Goal: Information Seeking & Learning: Find specific fact

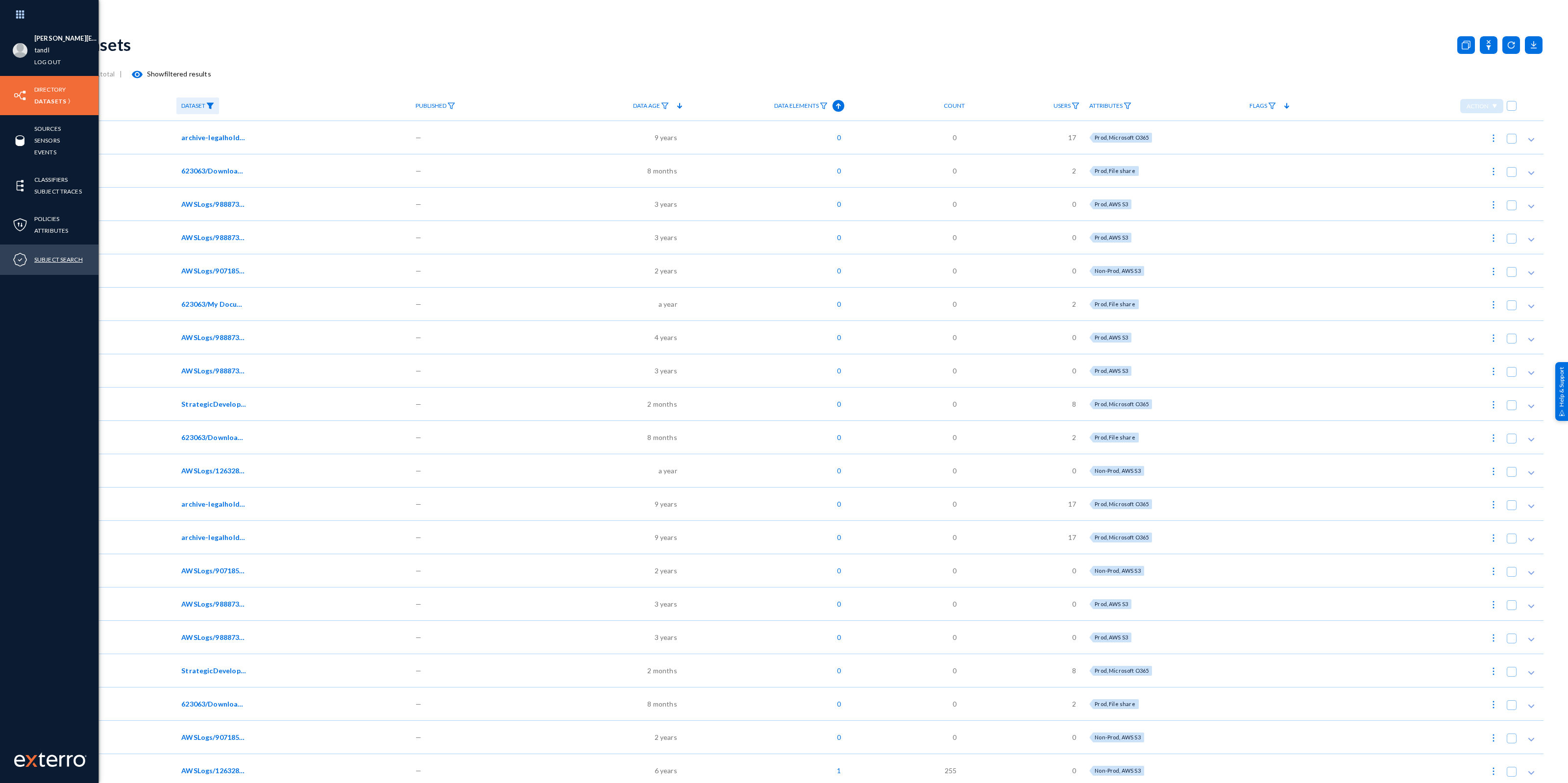
click at [65, 258] on link "Subject Search" at bounding box center [58, 259] width 49 height 12
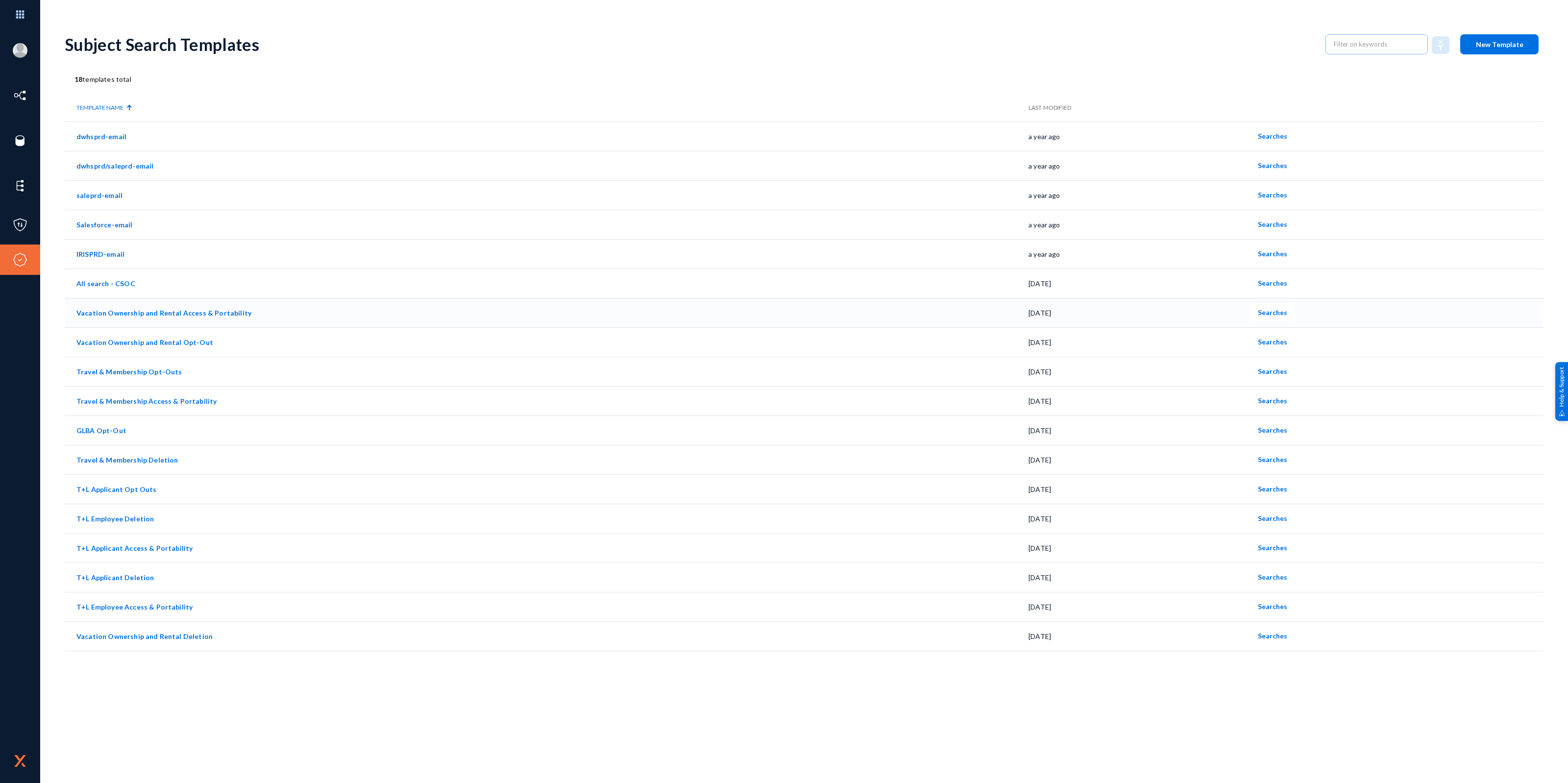
click at [198, 315] on link "Vacation Ownership and Rental Access & Portability" at bounding box center [164, 313] width 175 height 9
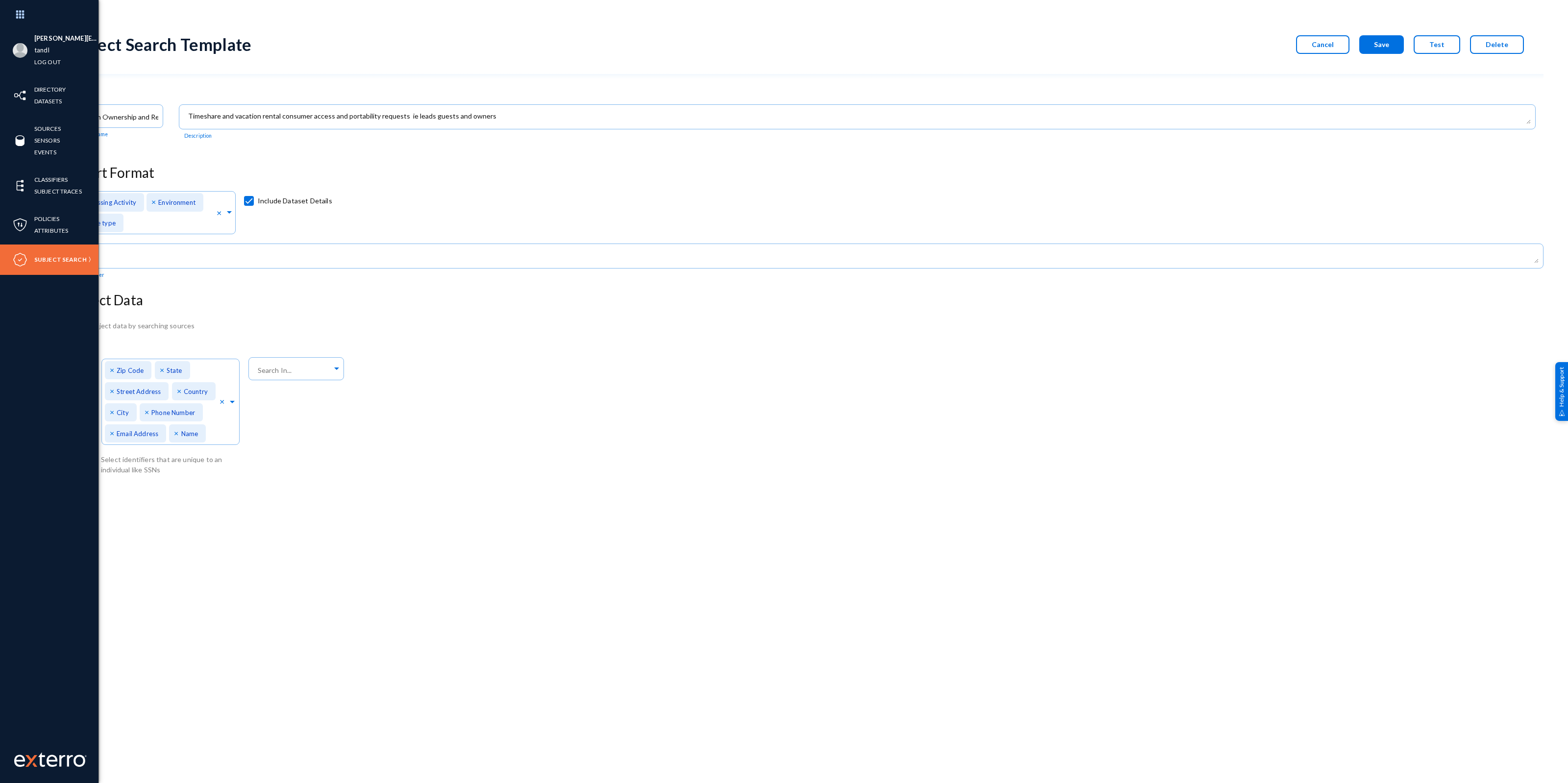
click at [60, 266] on div "Subject Search" at bounding box center [49, 260] width 99 height 30
click at [63, 260] on link "Subject Search" at bounding box center [60, 259] width 52 height 12
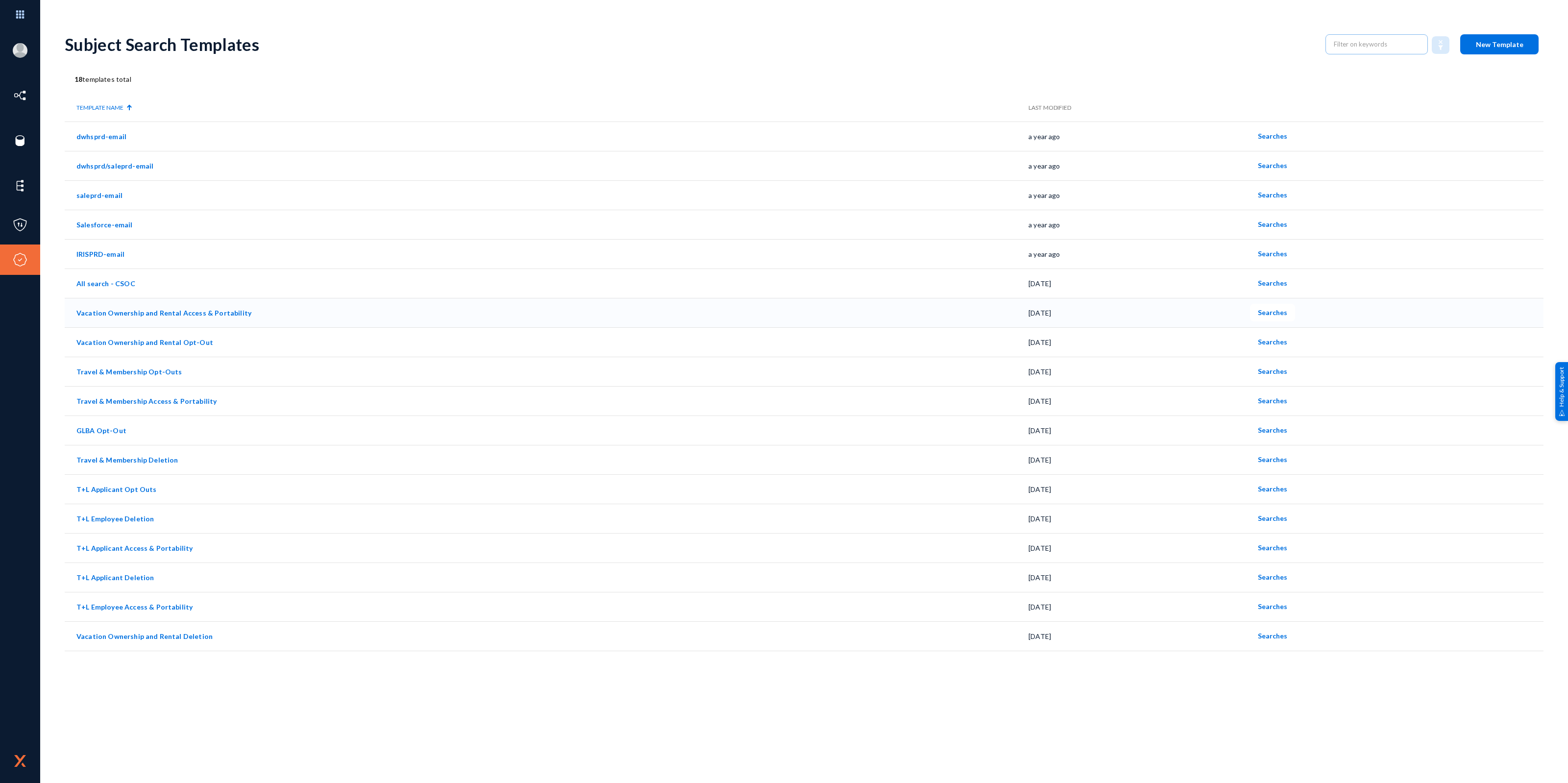
click at [1270, 314] on span "Searches" at bounding box center [1272, 312] width 29 height 9
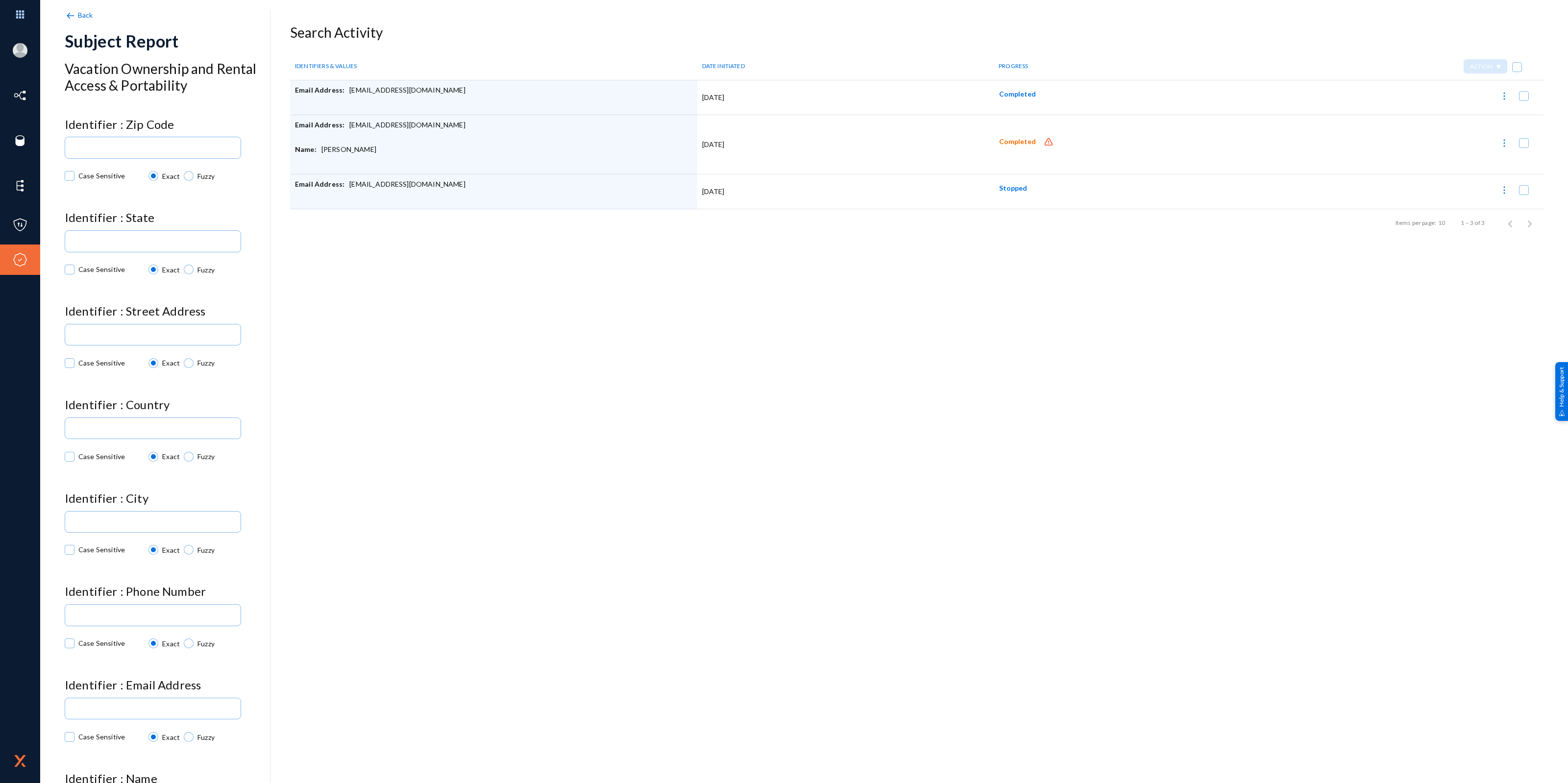
click at [1018, 141] on span "Completed" at bounding box center [1017, 142] width 37 height 9
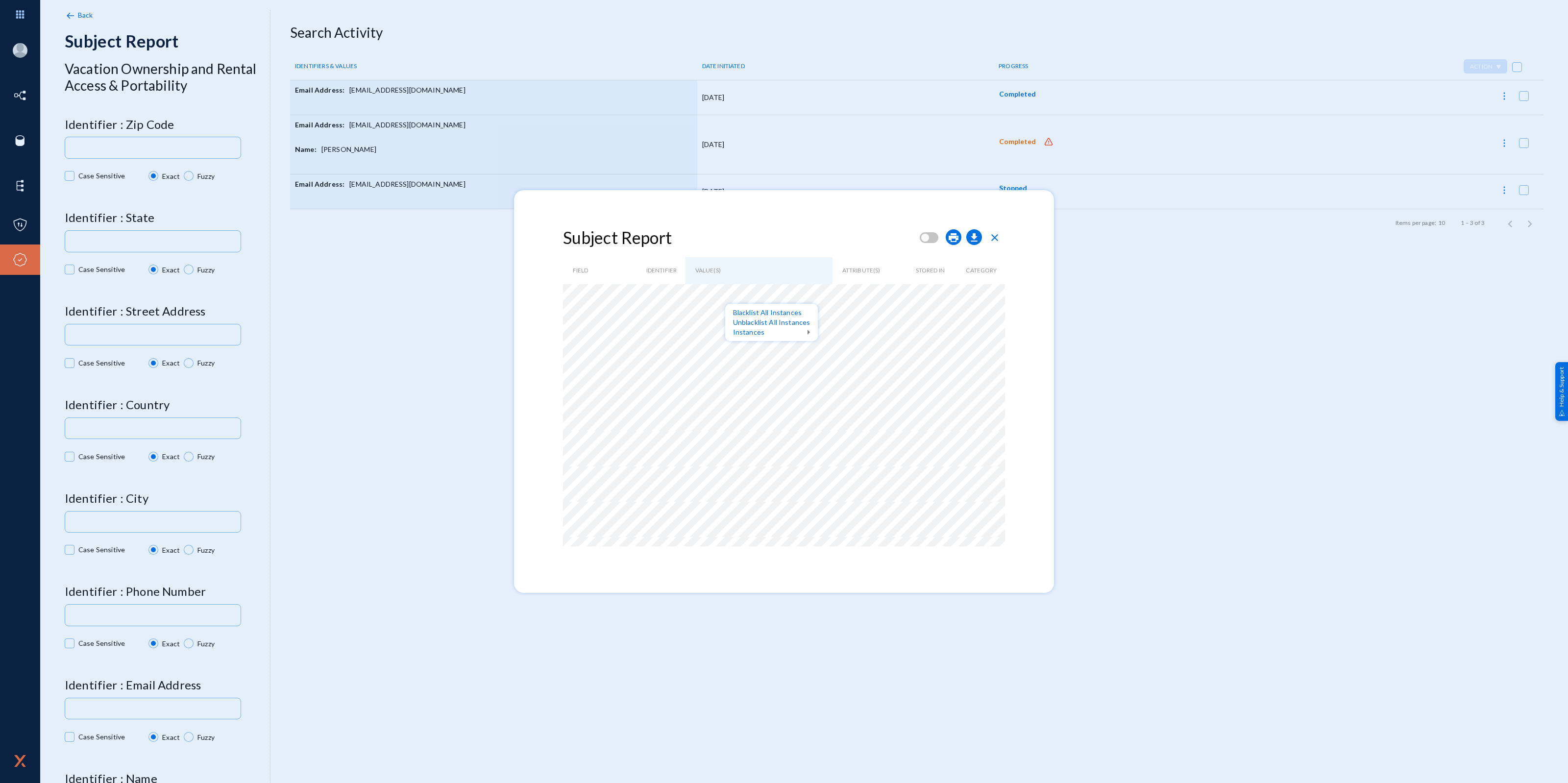
click at [710, 309] on div at bounding box center [784, 392] width 1568 height 783
click at [716, 330] on div at bounding box center [784, 392] width 1568 height 783
click at [883, 393] on div at bounding box center [784, 392] width 1568 height 783
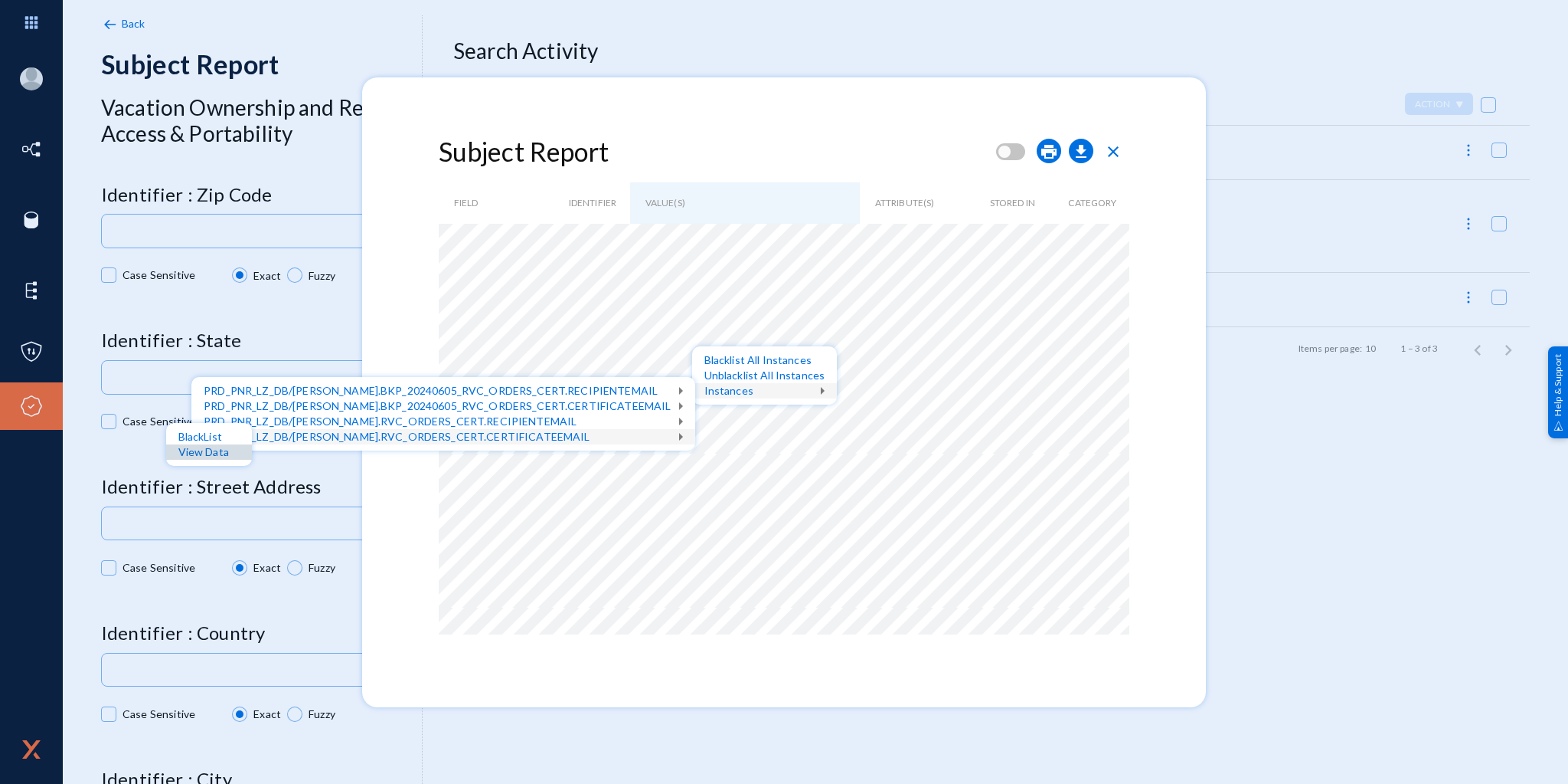
click at [210, 454] on div "View Data" at bounding box center [209, 452] width 86 height 15
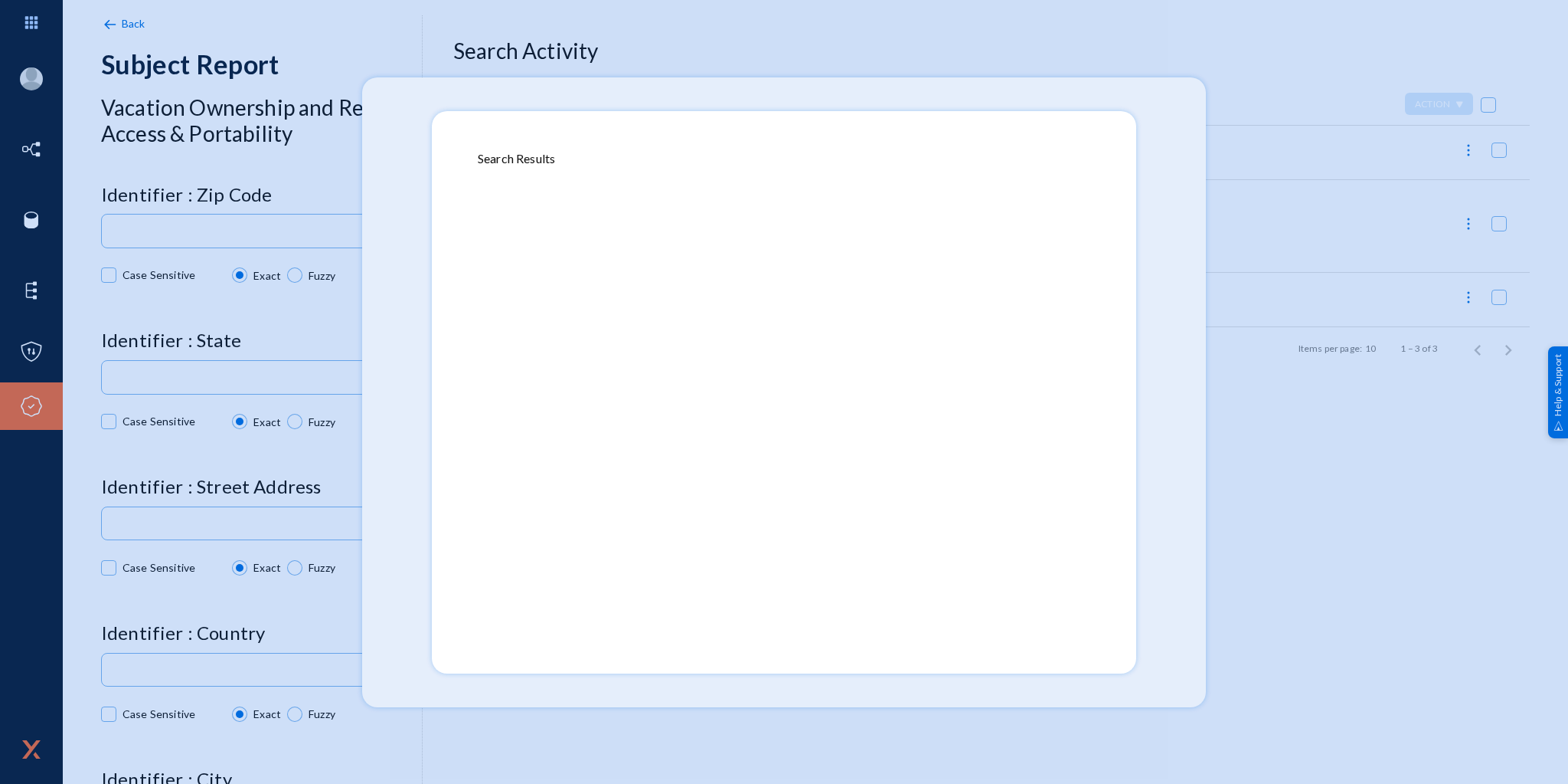
click at [992, 245] on div at bounding box center [784, 397] width 612 height 460
click at [544, 163] on div "Search Results" at bounding box center [784, 158] width 612 height 18
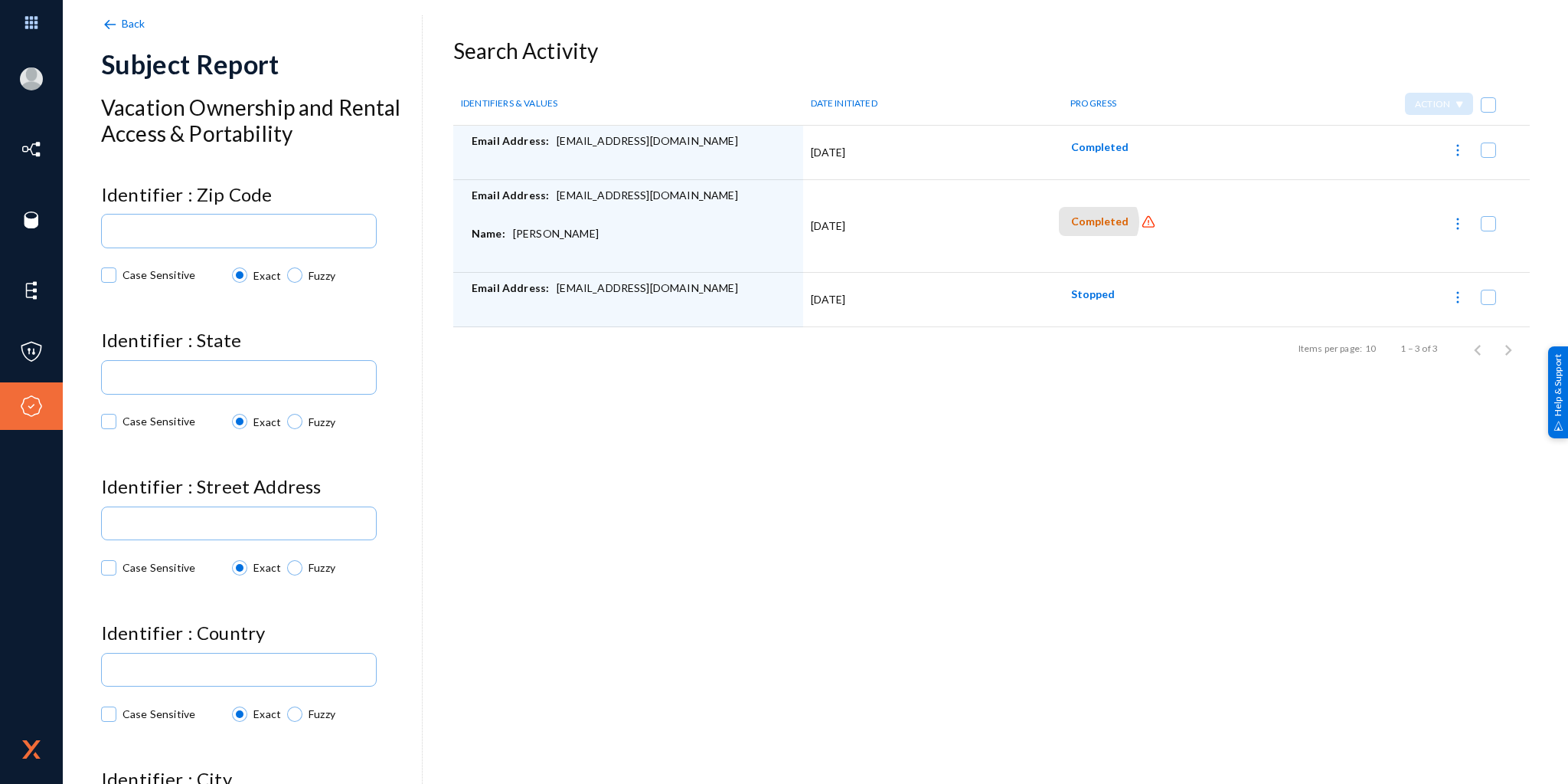
click at [1094, 222] on span "Completed" at bounding box center [1099, 222] width 57 height 13
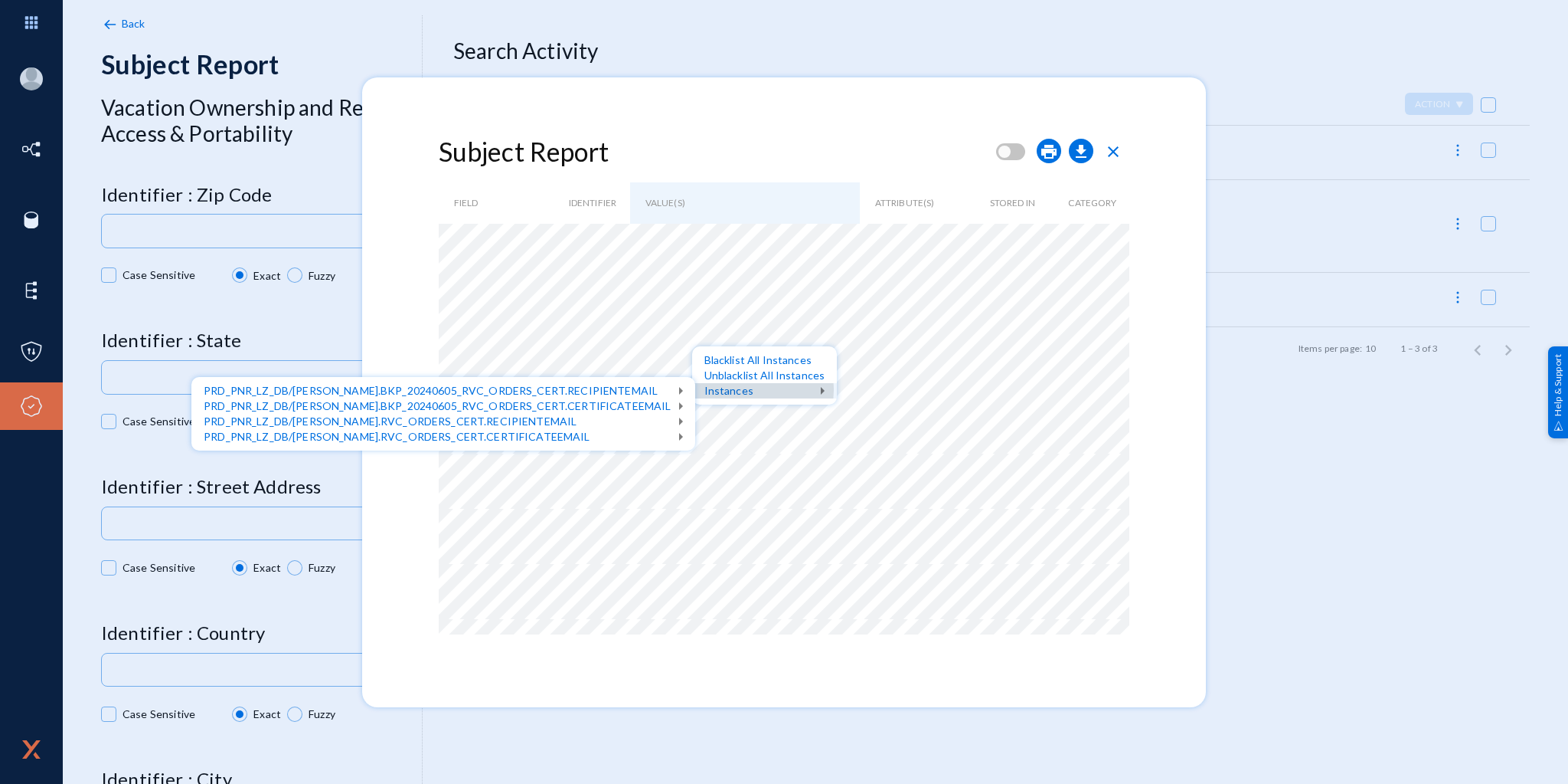
click at [730, 389] on div "Instances" at bounding box center [765, 390] width 145 height 15
click at [225, 450] on div "View Data" at bounding box center [209, 452] width 86 height 15
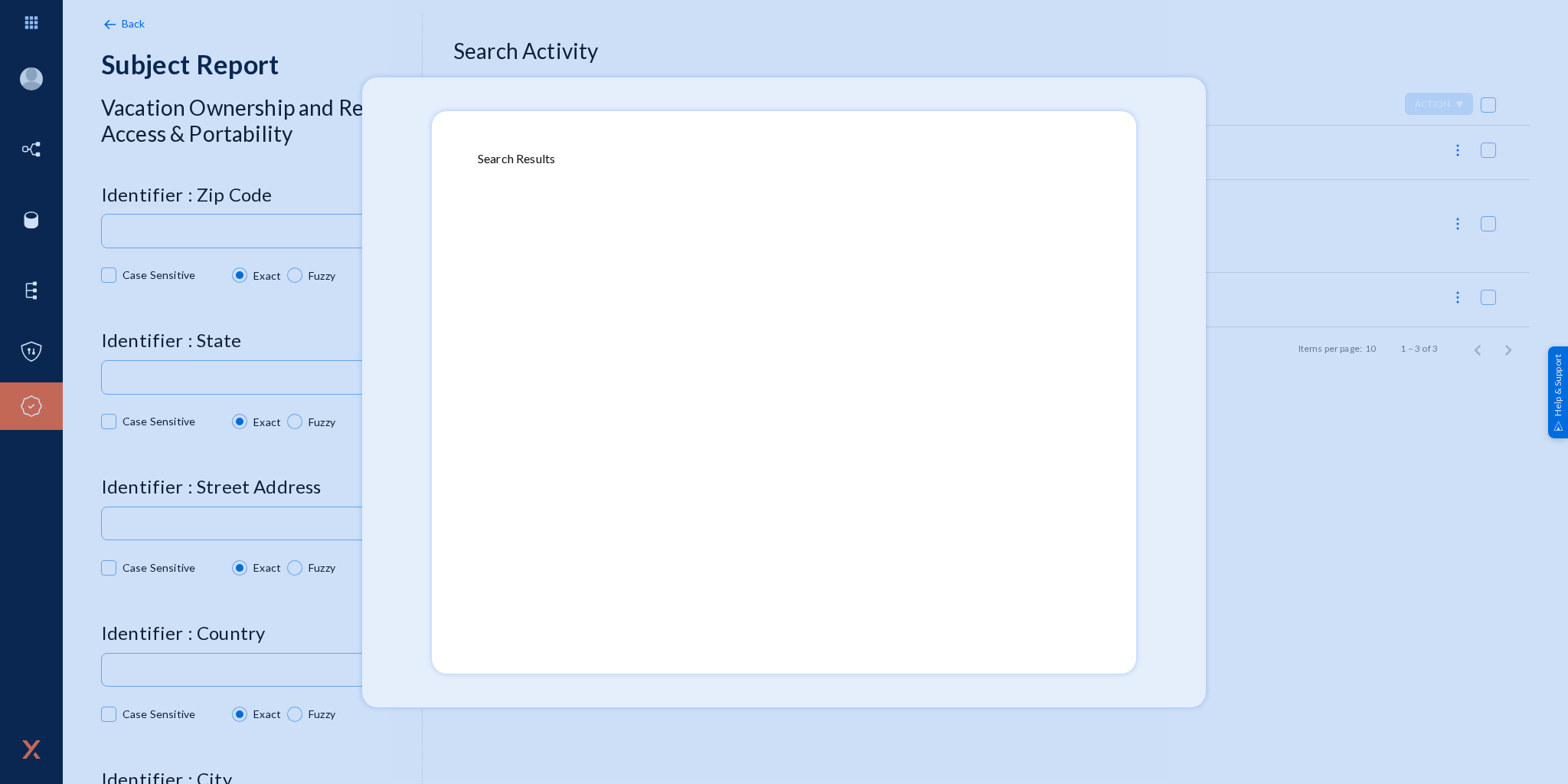
click at [724, 132] on mat-dialog-container "Search Results" at bounding box center [784, 392] width 705 height 562
click at [723, 141] on mat-dialog-container "Search Results" at bounding box center [784, 392] width 705 height 562
click at [724, 171] on div at bounding box center [784, 397] width 612 height 460
click at [722, 194] on div at bounding box center [784, 397] width 612 height 460
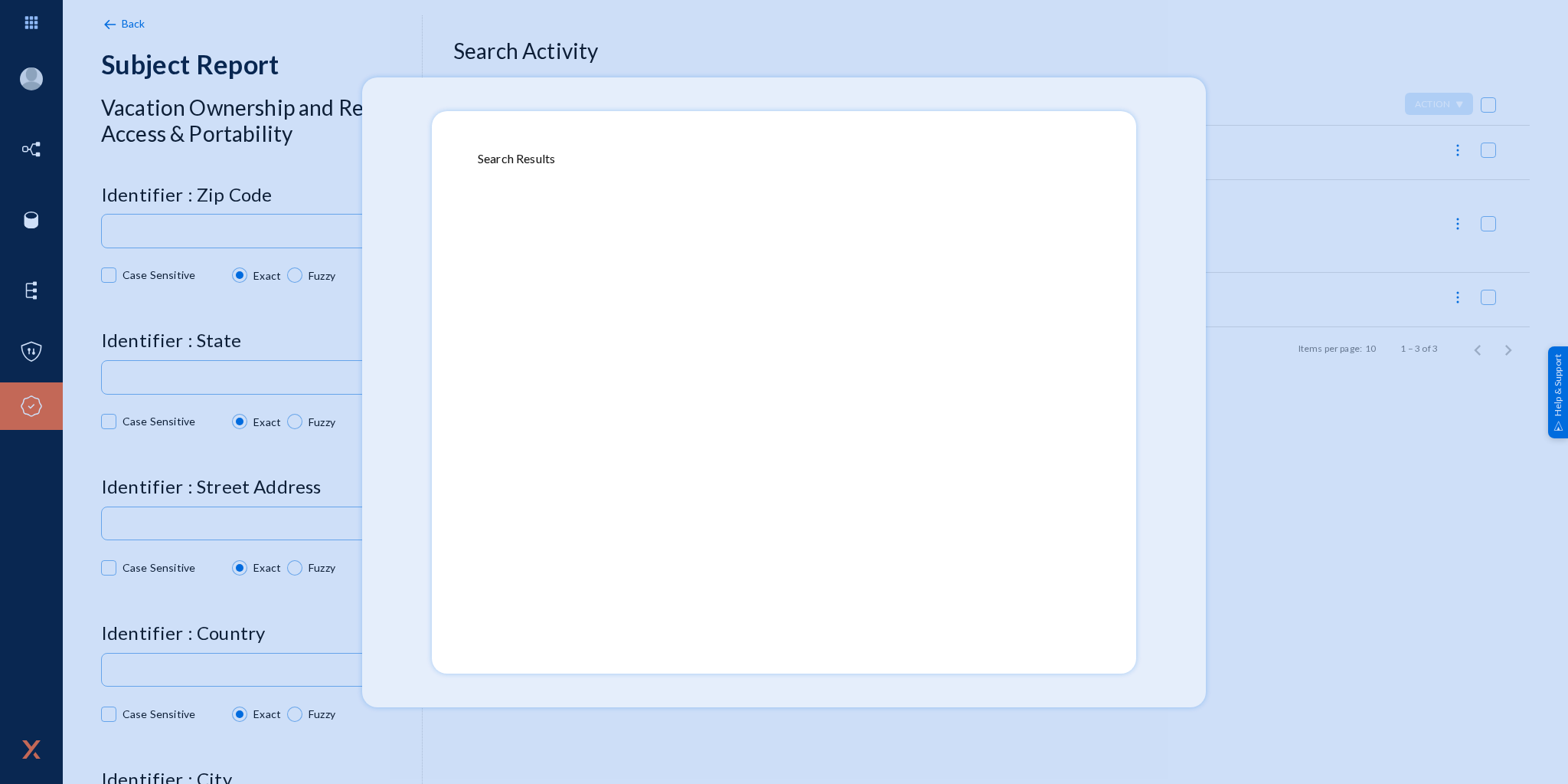
drag, startPoint x: 643, startPoint y: 230, endPoint x: 492, endPoint y: 152, distance: 170.0
click at [491, 152] on anms-subject-result-overflow "Search Results" at bounding box center [784, 388] width 612 height 478
click at [493, 154] on div "Search Results" at bounding box center [784, 158] width 612 height 18
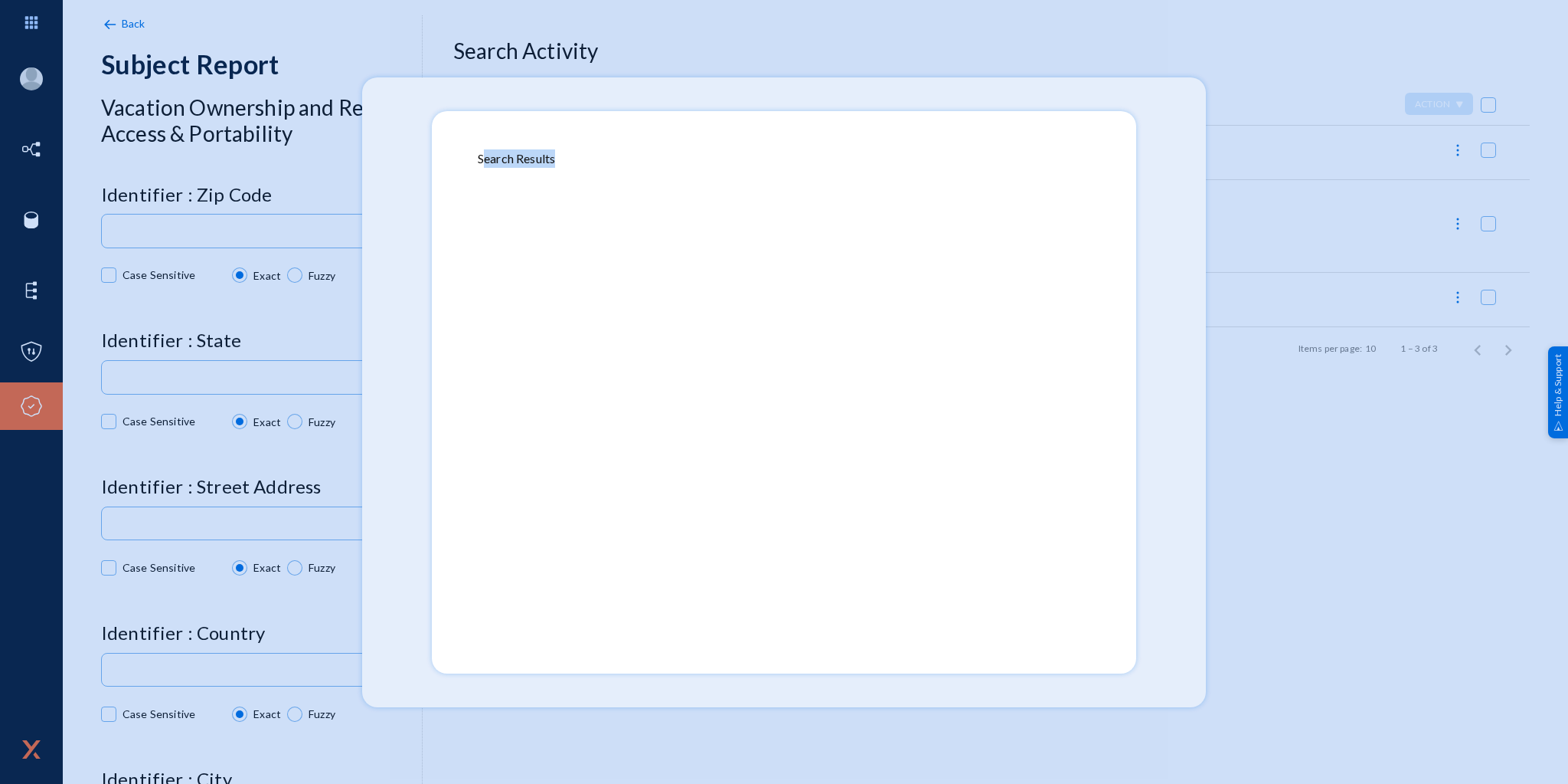
click at [548, 166] on div "Search Results" at bounding box center [784, 158] width 612 height 18
click at [590, 164] on div "Search Results" at bounding box center [784, 158] width 612 height 18
click at [603, 186] on div at bounding box center [784, 397] width 612 height 460
click at [603, 206] on div at bounding box center [784, 397] width 612 height 460
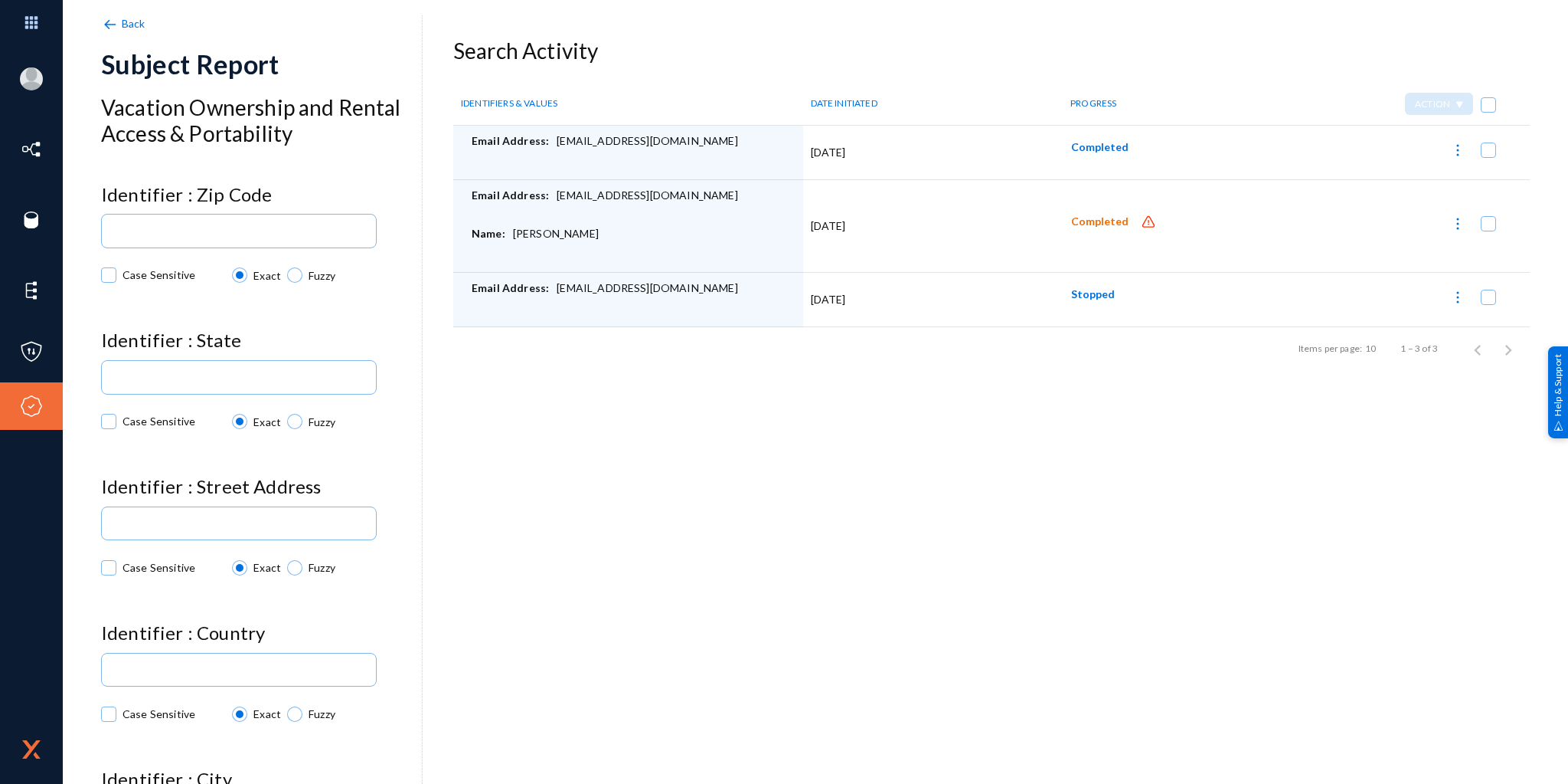
click at [1074, 219] on span "Completed" at bounding box center [1099, 222] width 57 height 13
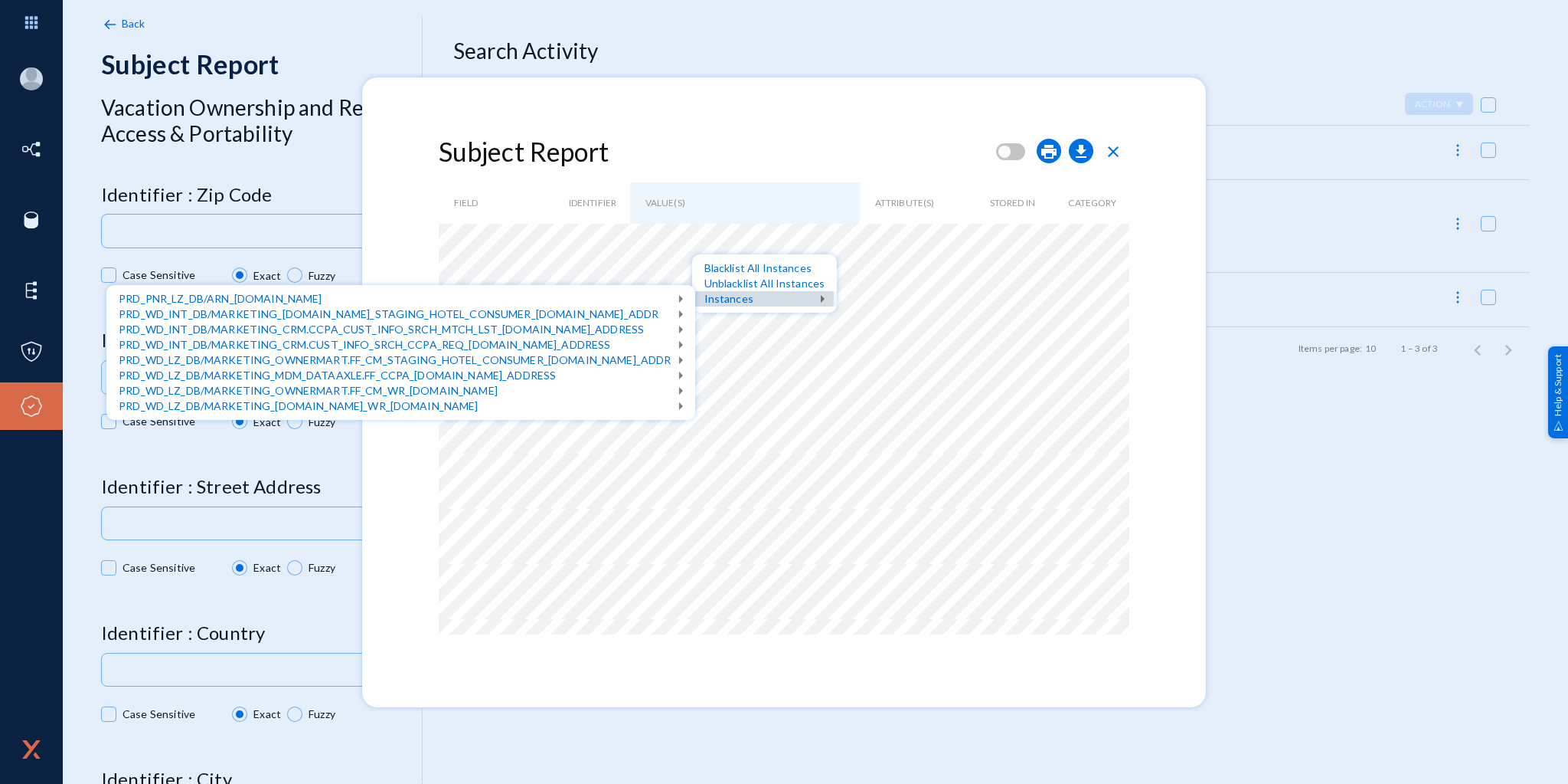
click at [729, 297] on div "Instances" at bounding box center [765, 299] width 145 height 15
click at [99, 392] on div "View Data" at bounding box center [104, 390] width 86 height 15
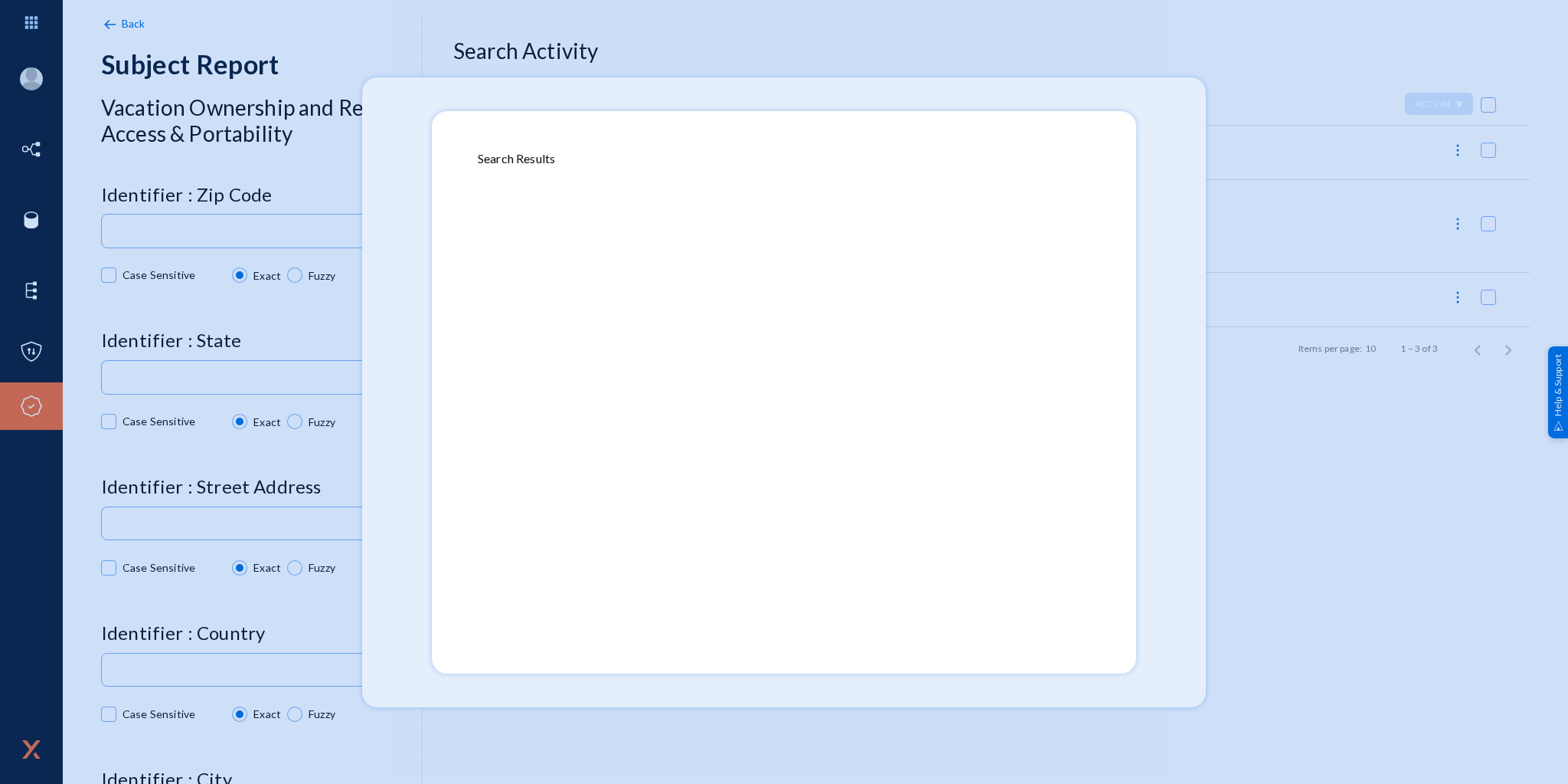
click at [752, 221] on div at bounding box center [784, 397] width 612 height 460
click at [1155, 104] on div at bounding box center [784, 392] width 1568 height 784
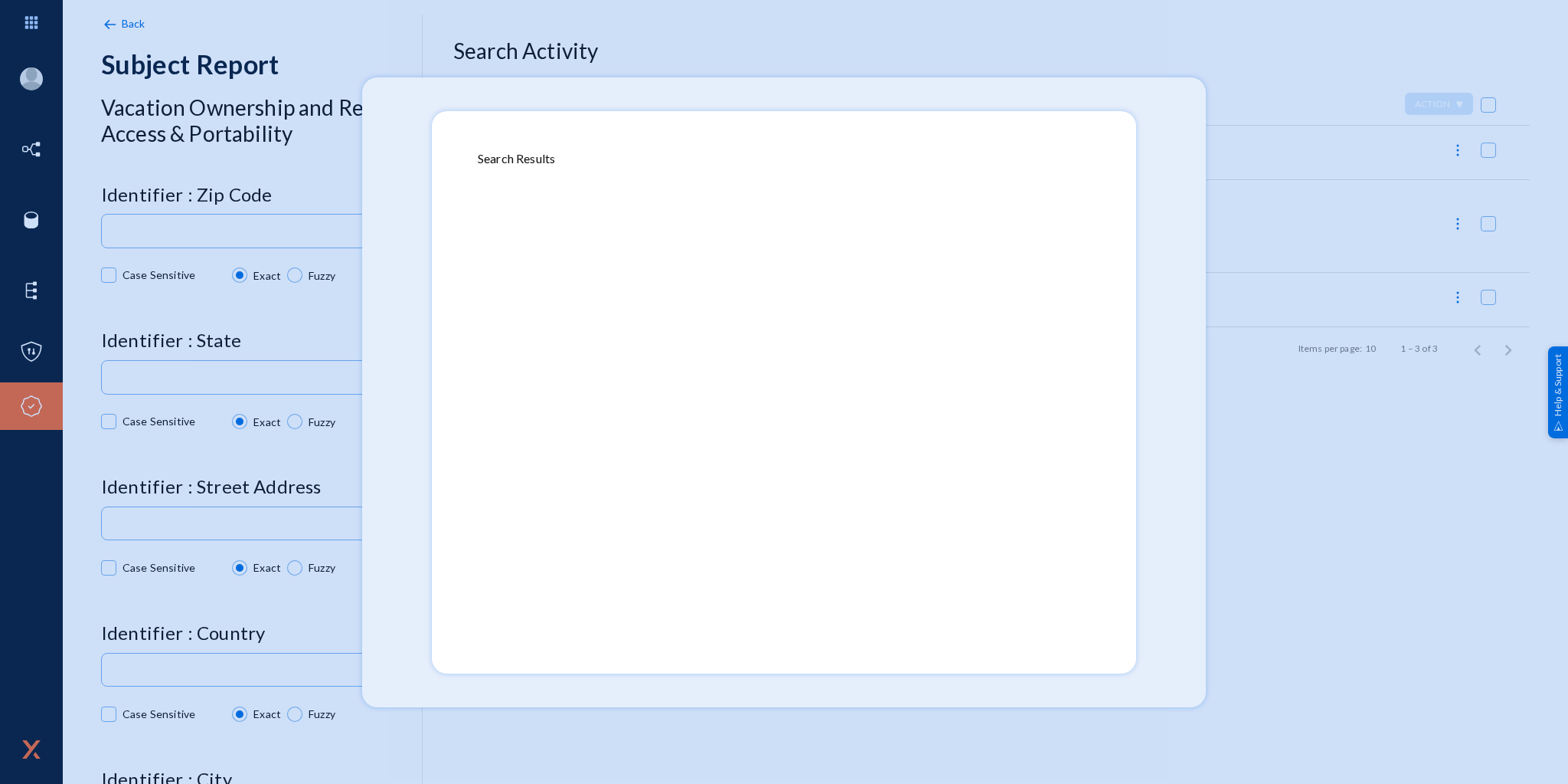
click at [1155, 104] on div at bounding box center [784, 392] width 1568 height 784
click at [691, 143] on mat-dialog-container "Search Results" at bounding box center [784, 392] width 705 height 562
click at [523, 168] on div at bounding box center [784, 397] width 612 height 460
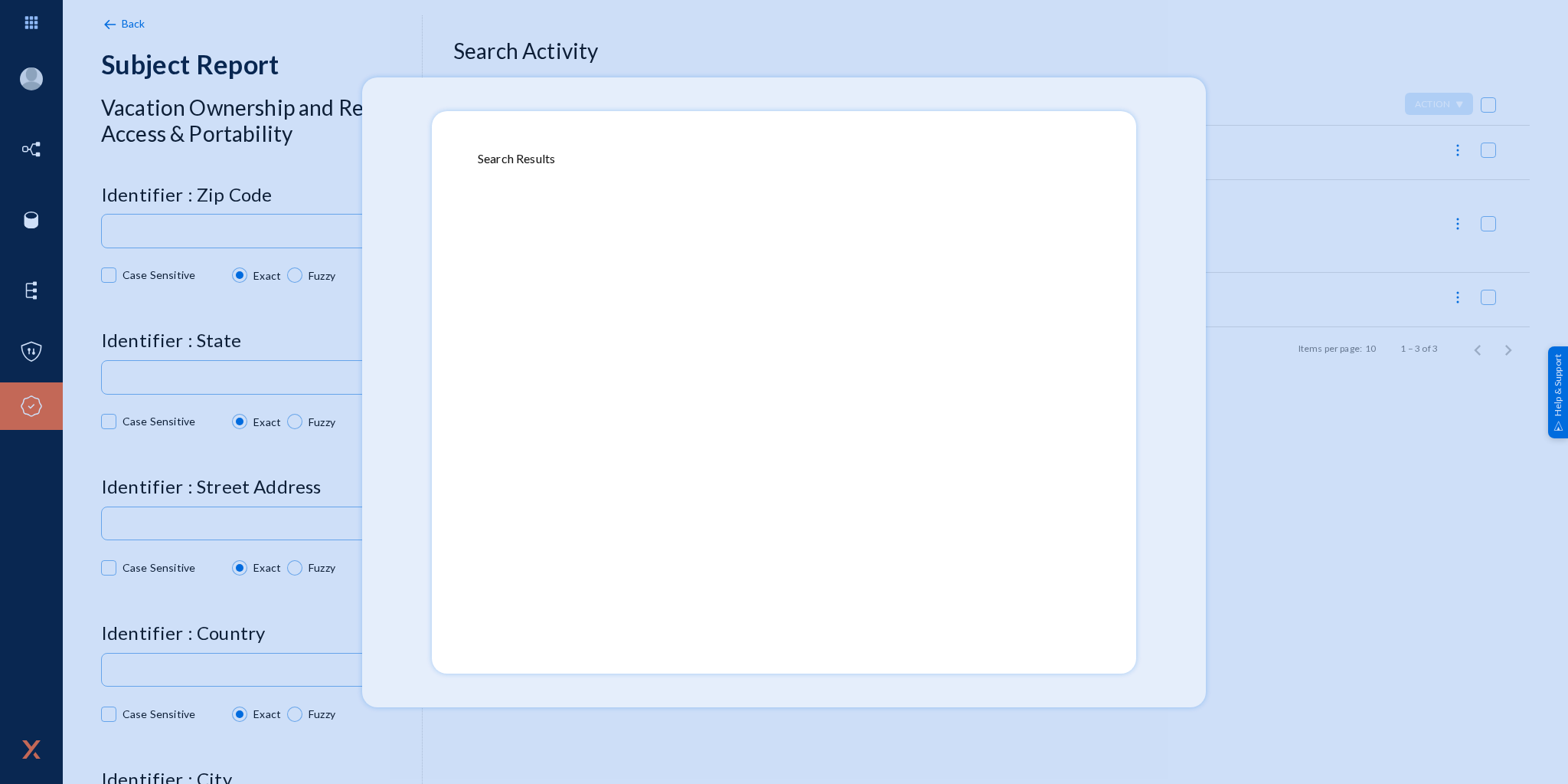
click at [525, 165] on div "Search Results" at bounding box center [784, 158] width 612 height 18
click at [536, 149] on div "Search Results" at bounding box center [784, 158] width 612 height 18
click at [539, 160] on div "Search Results" at bounding box center [784, 158] width 612 height 18
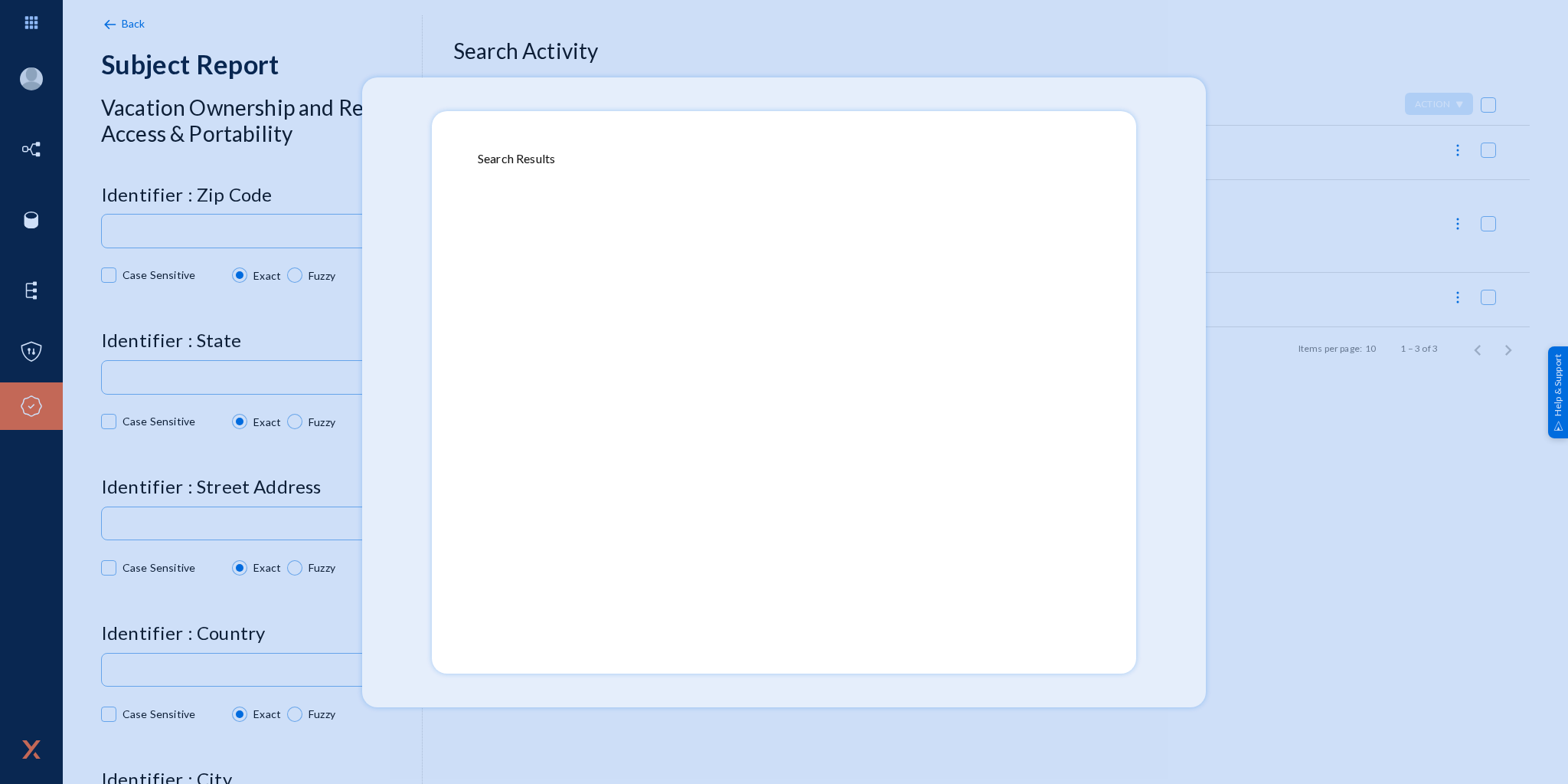
click at [539, 160] on div "Search Results" at bounding box center [784, 158] width 612 height 18
click at [597, 171] on div at bounding box center [784, 397] width 612 height 460
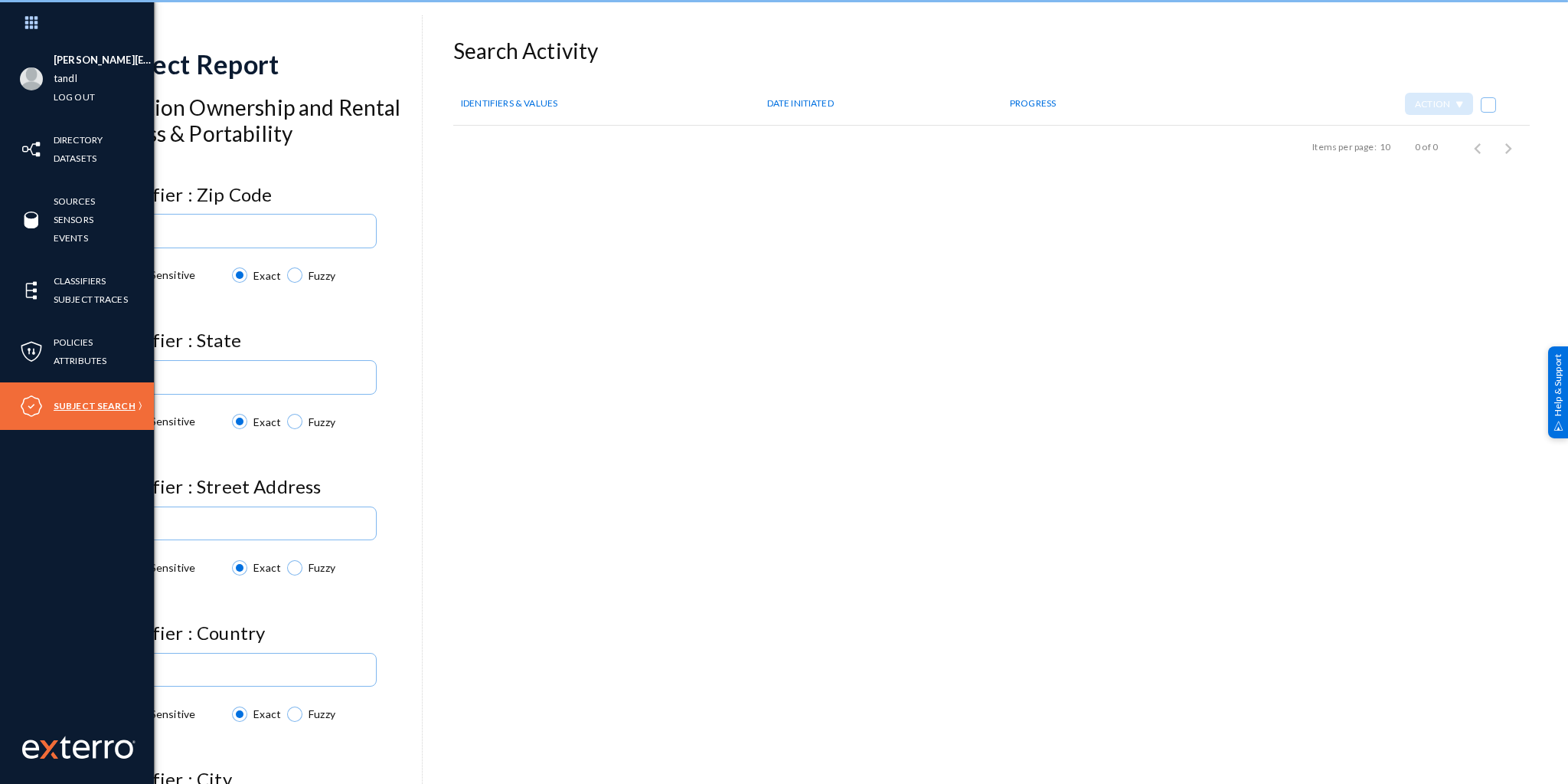
click at [73, 402] on link "Subject Search" at bounding box center [94, 405] width 82 height 18
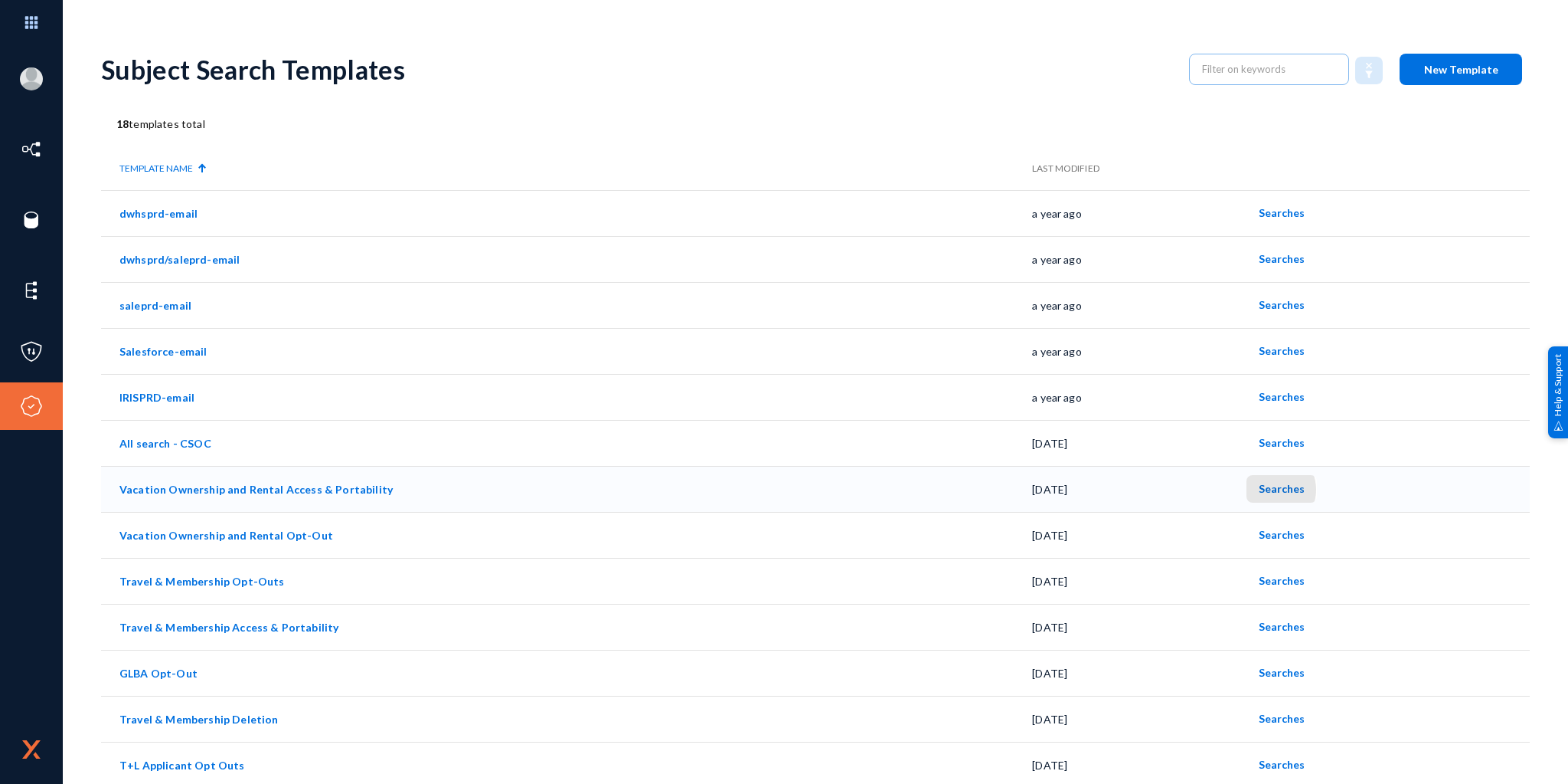
click at [1264, 489] on span "Searches" at bounding box center [1281, 488] width 46 height 13
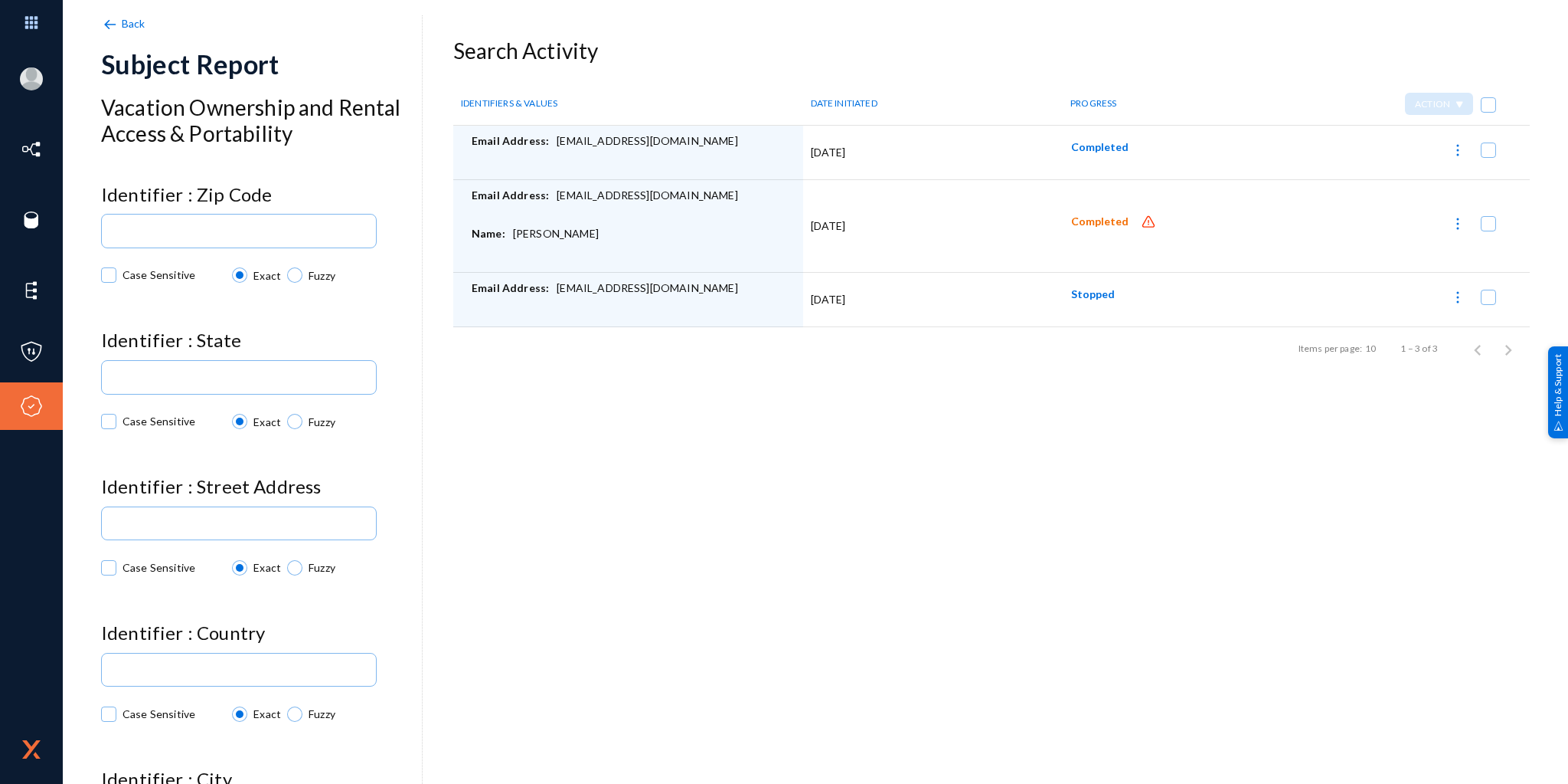
click at [590, 144] on div "Email Address: dwmrpilot@gmail.com" at bounding box center [633, 152] width 324 height 38
click at [658, 140] on div "Email Address: dwmrpilot@gmail.com" at bounding box center [633, 152] width 324 height 38
copy div "[EMAIL_ADDRESS][DOMAIN_NAME]"
click at [1073, 447] on div "Back Subject Report Vacation Ownership and Rental Access & Portability Identifi…" at bounding box center [815, 267] width 1428 height 460
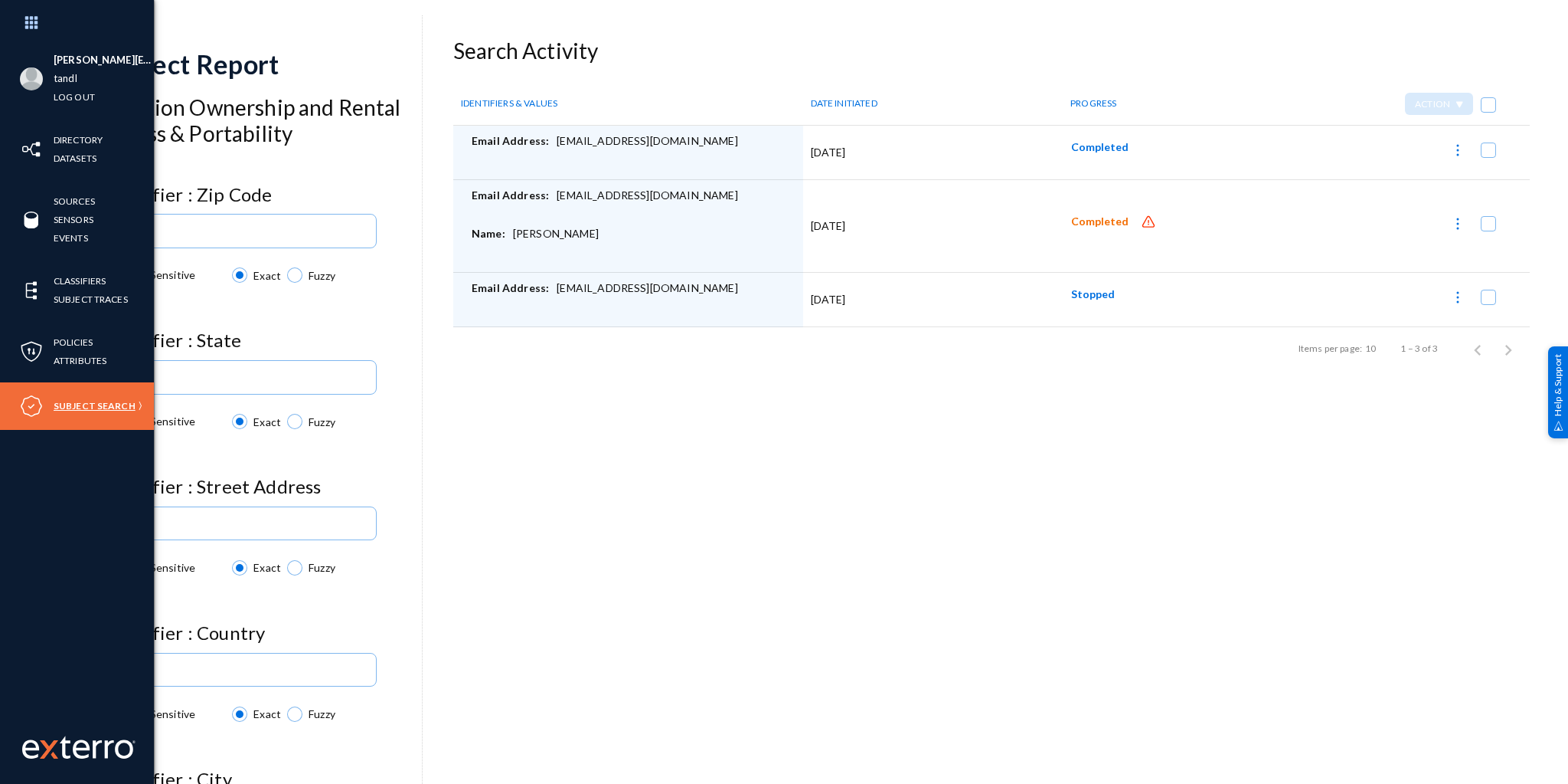
click at [61, 406] on link "Subject Search" at bounding box center [94, 405] width 82 height 18
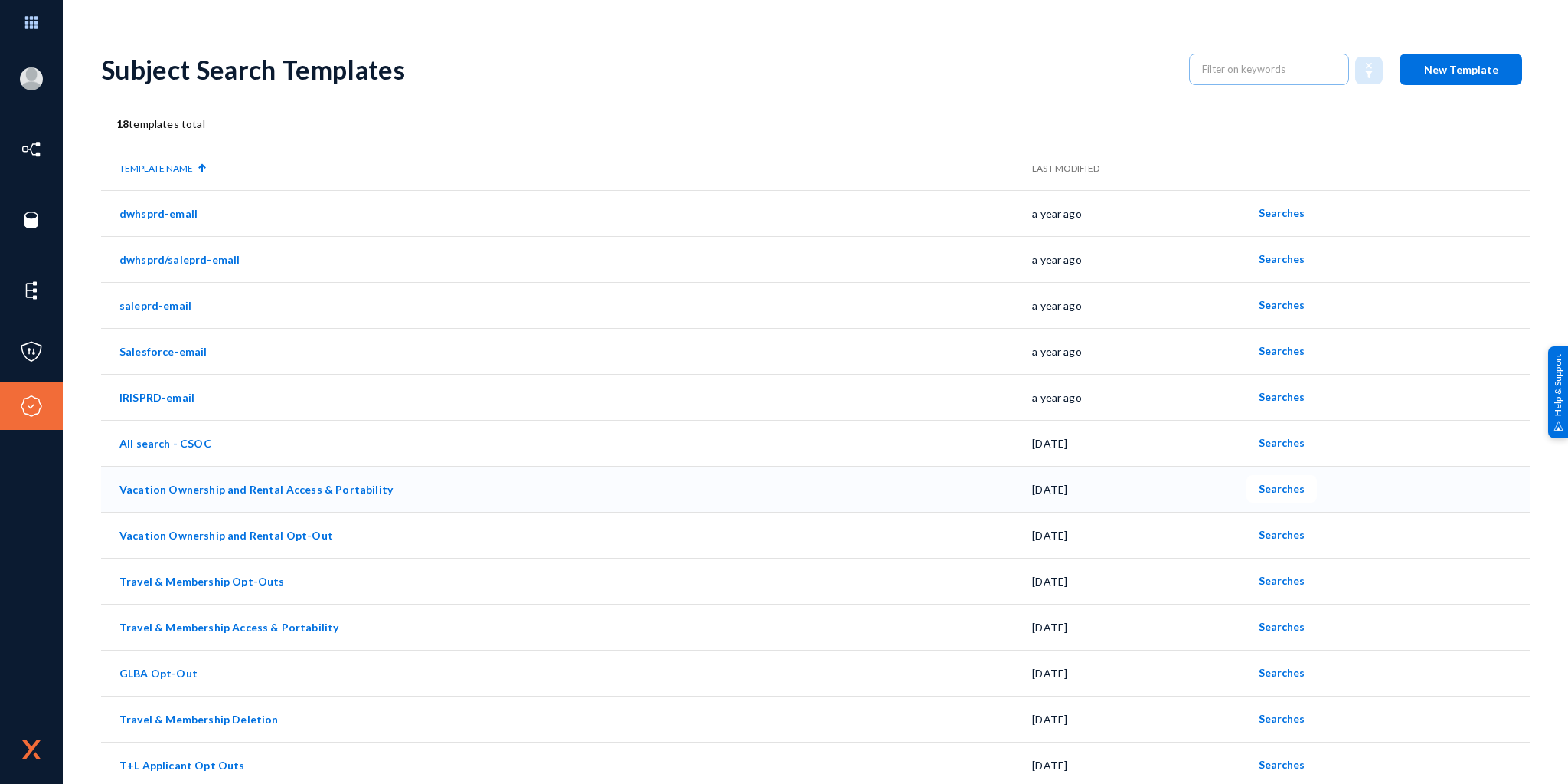
click at [319, 490] on link "Vacation Ownership and Rental Access & Portability" at bounding box center [256, 489] width 273 height 13
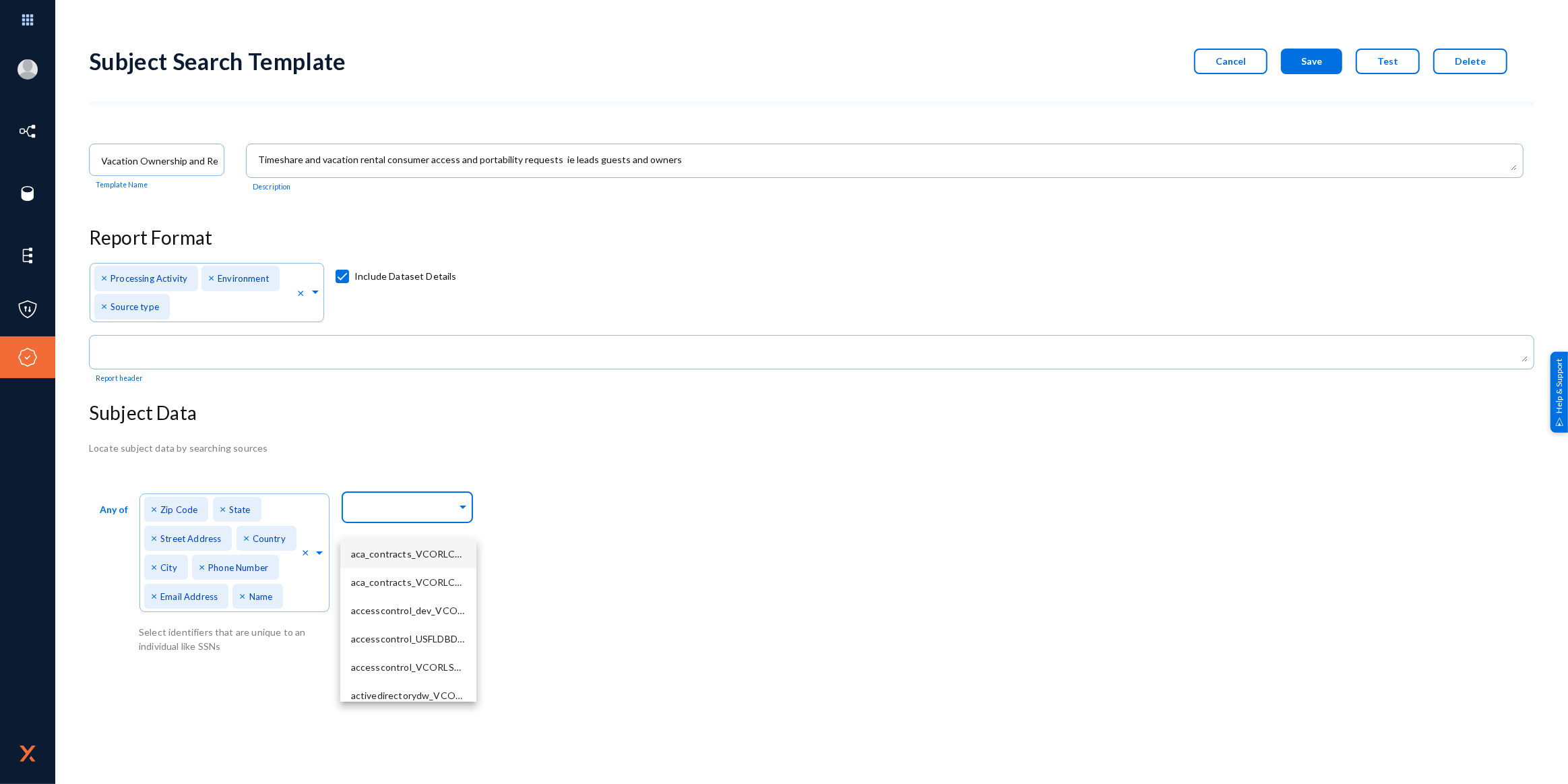
click at [388, 513] on input "text" at bounding box center [404, 509] width 105 height 13
click at [589, 513] on div "Any of Direct Identifiers... × Zip Code × State × Street Address × Country × Ci…" at bounding box center [811, 570] width 1446 height 166
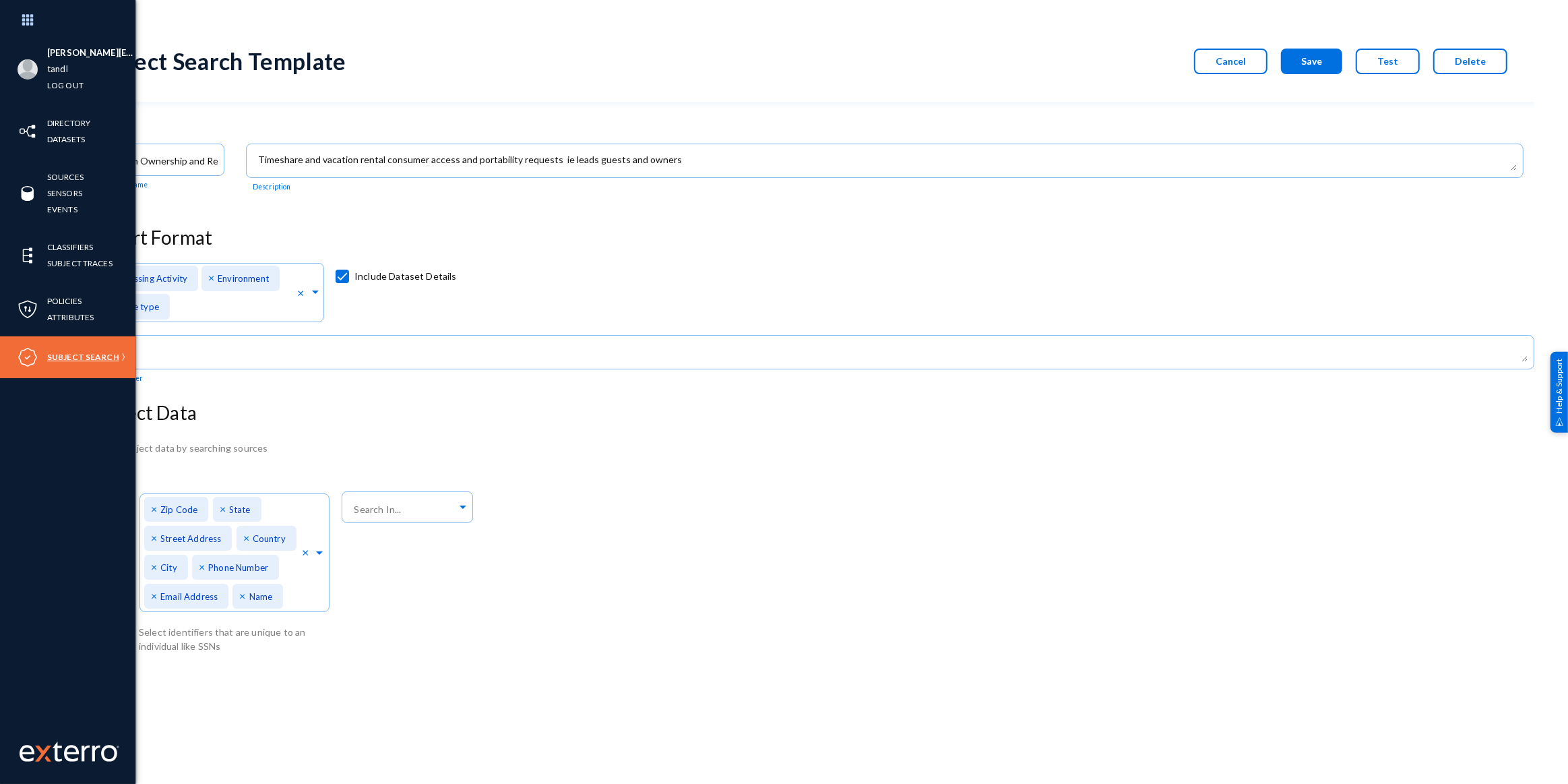
click at [56, 357] on link "Subject Search" at bounding box center [83, 357] width 72 height 16
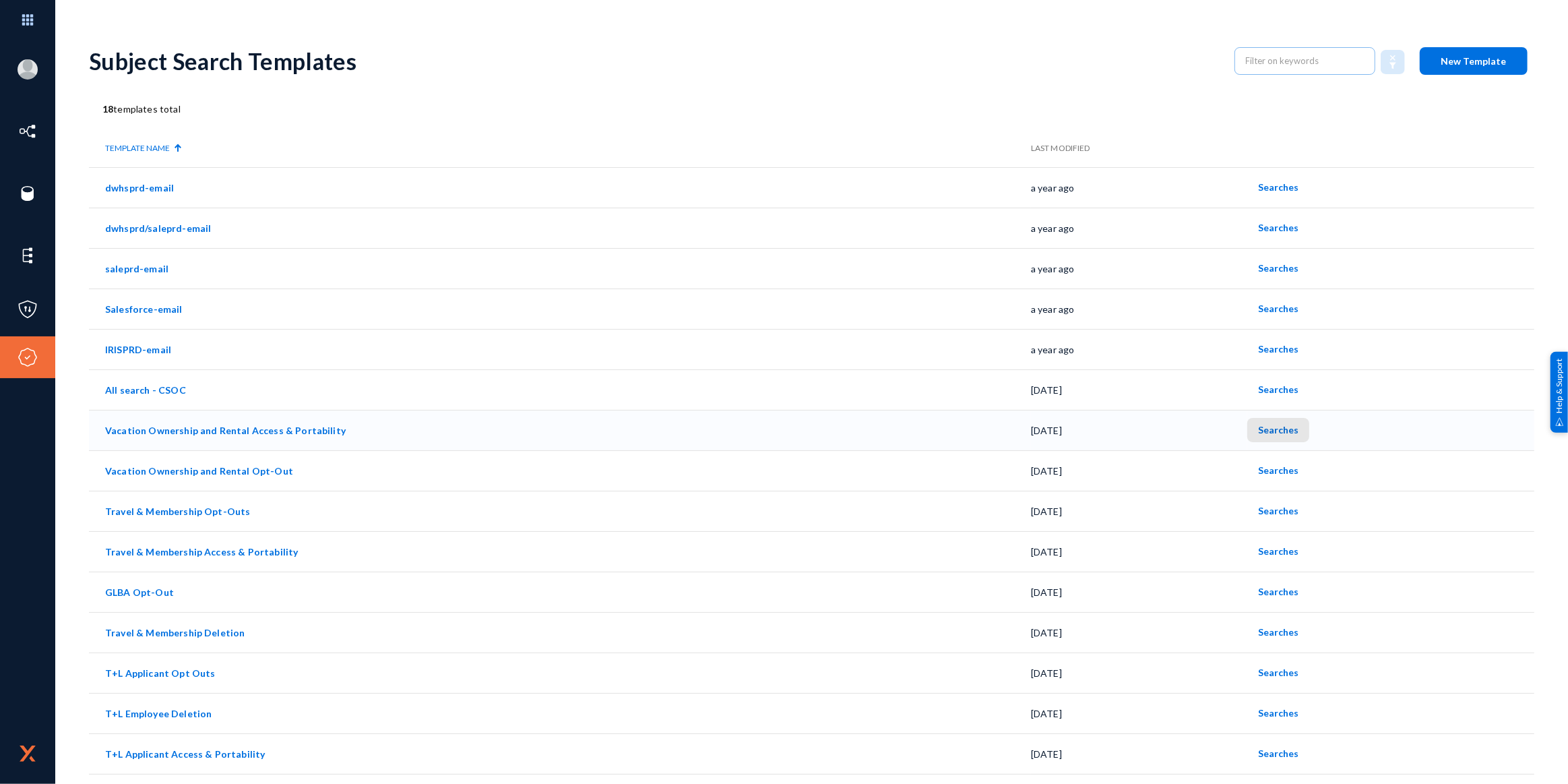
click at [1273, 431] on span "Searches" at bounding box center [1278, 430] width 40 height 12
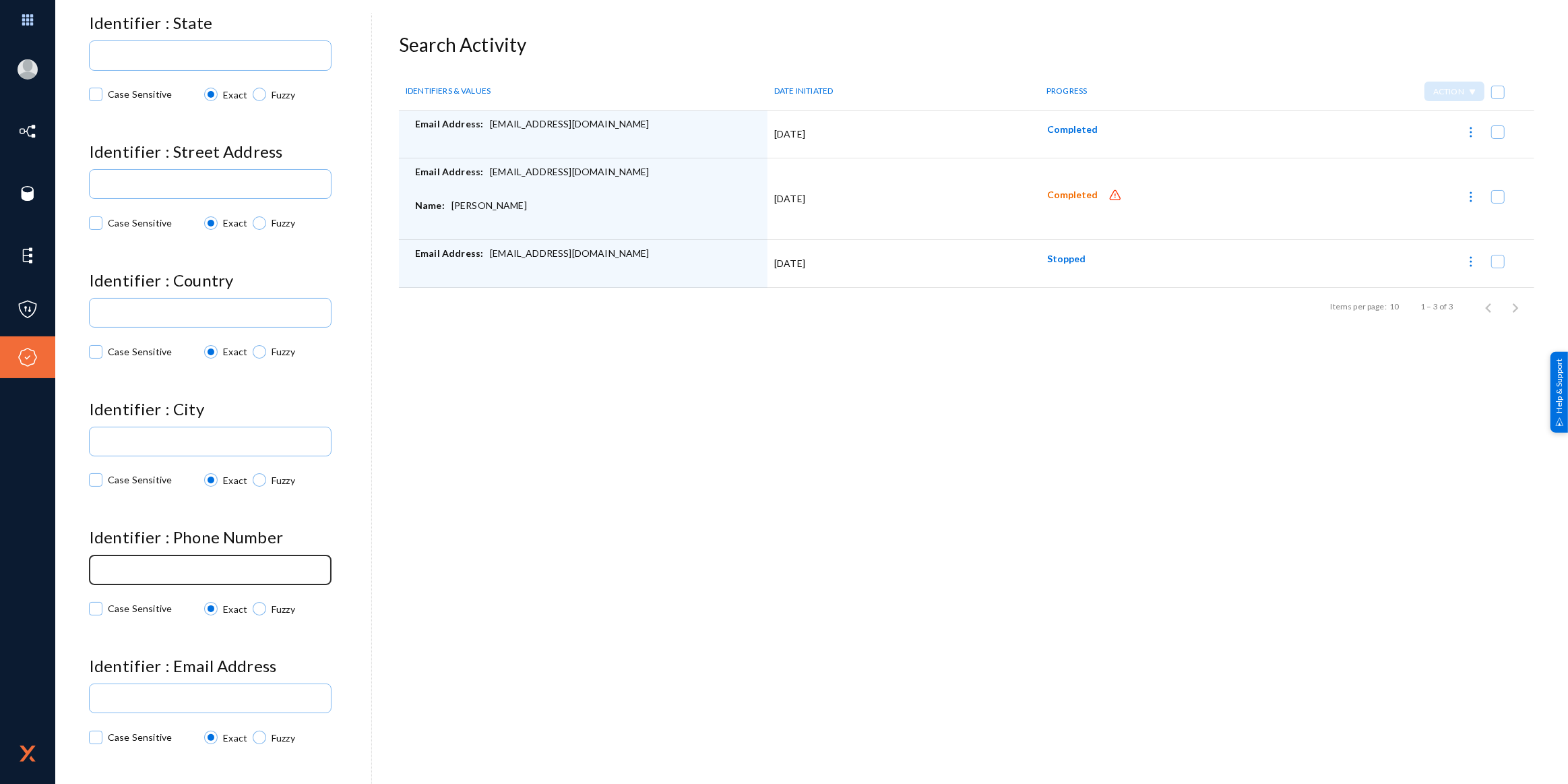
scroll to position [306, 0]
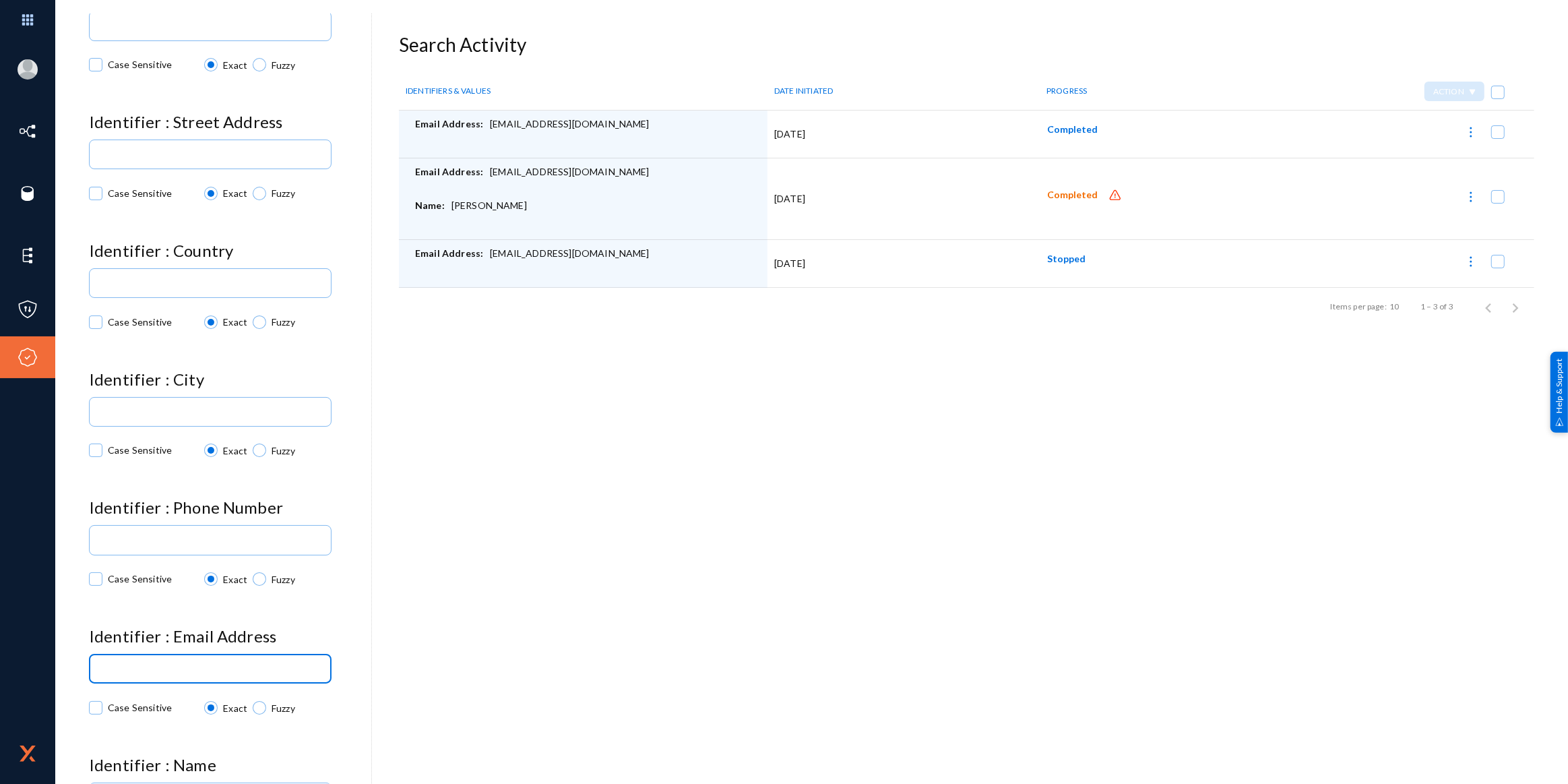
click at [247, 665] on input at bounding box center [213, 670] width 225 height 10
paste input "[EMAIL_ADDRESS][DOMAIN_NAME]"
type input "[EMAIL_ADDRESS][DOMAIN_NAME]"
click at [621, 669] on div "Back Subject Report Vacation Ownership and Rental Access & Portability Identifi…" at bounding box center [811, 409] width 1446 height 750
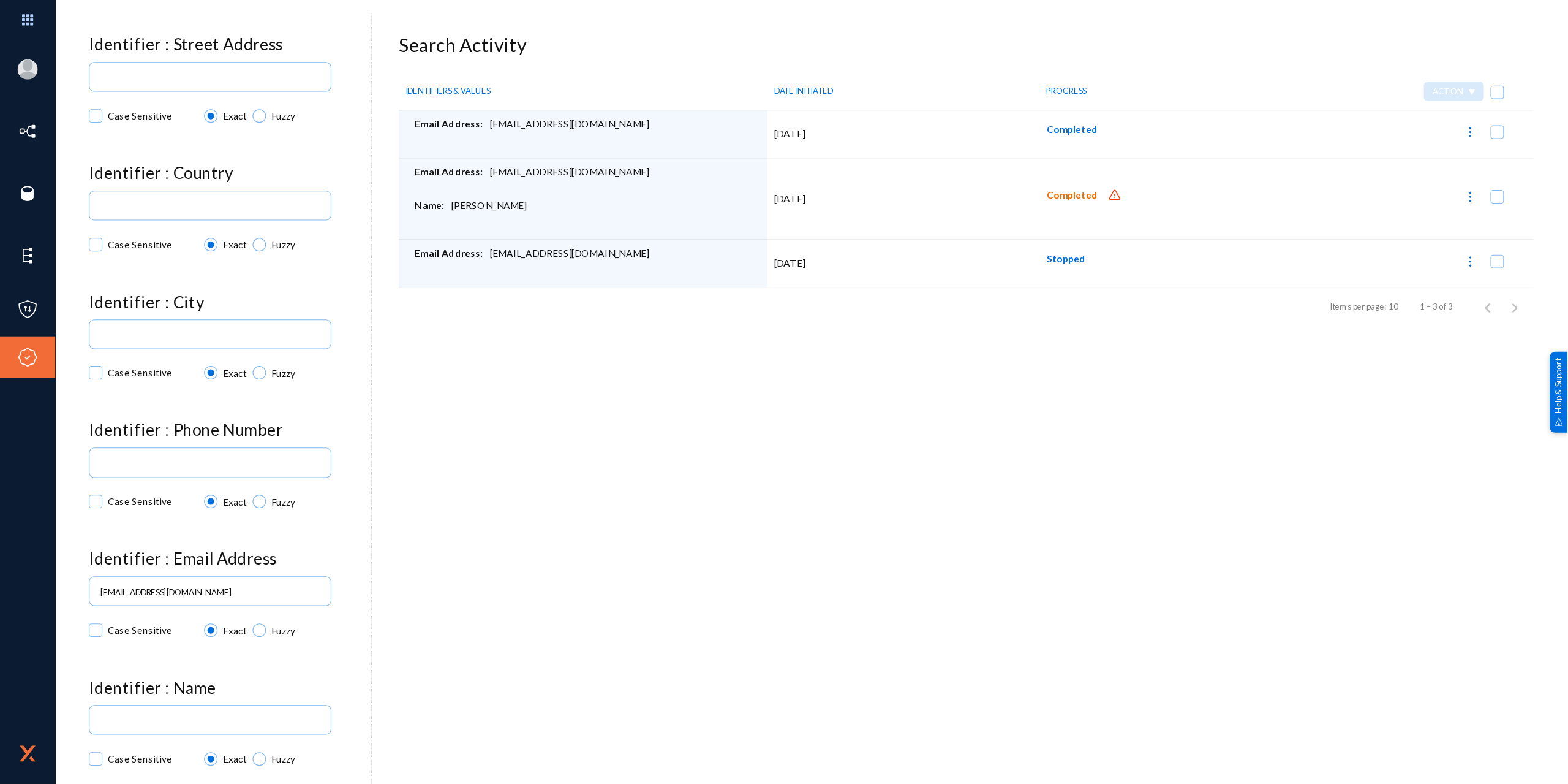
scroll to position [375, 0]
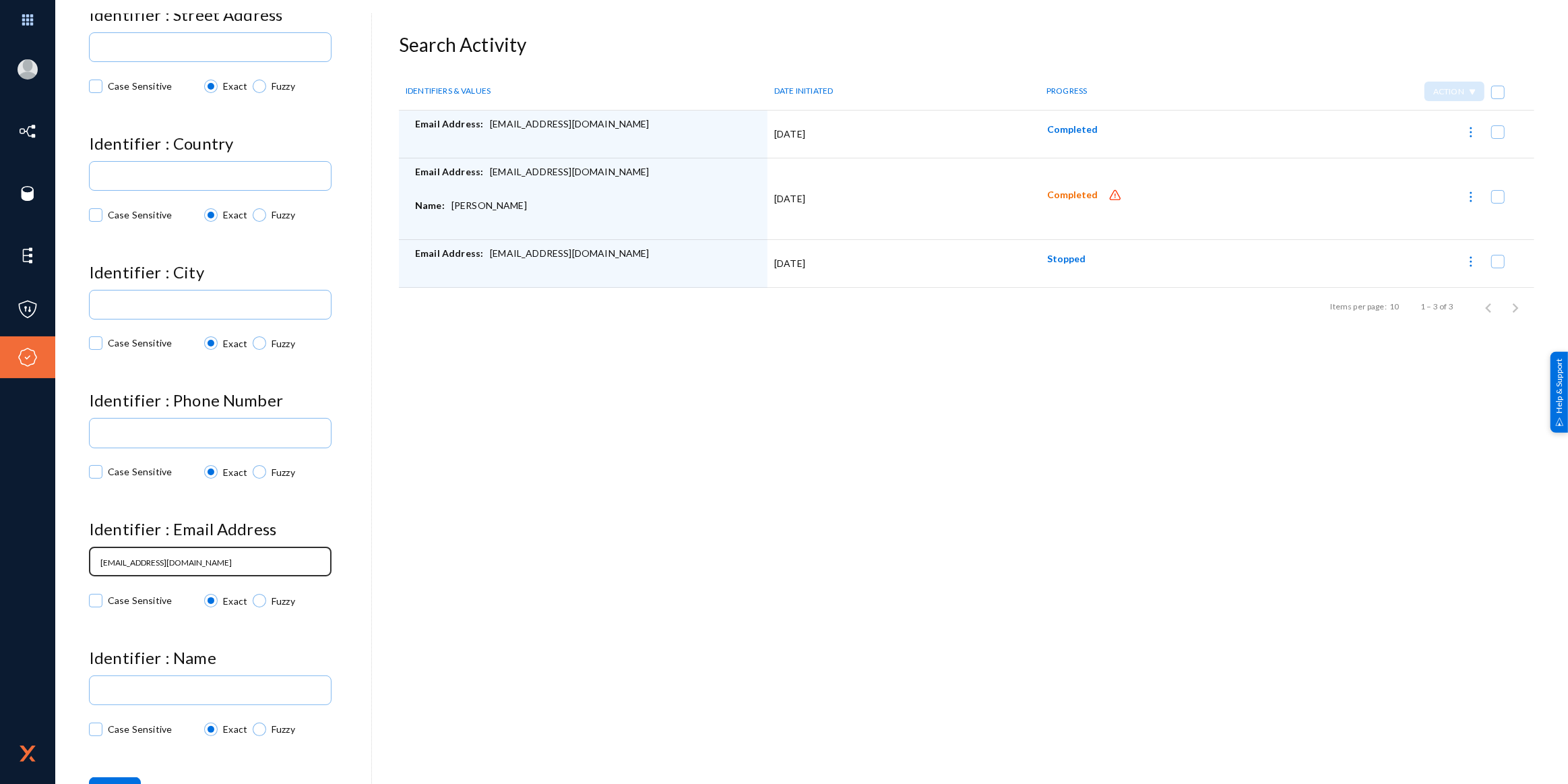
click at [121, 558] on input "[EMAIL_ADDRESS][DOMAIN_NAME]" at bounding box center [213, 563] width 225 height 10
click at [198, 558] on input "[EMAIL_ADDRESS][DOMAIN_NAME]" at bounding box center [213, 563] width 225 height 10
click at [216, 558] on input "[EMAIL_ADDRESS][DOMAIN_NAME]" at bounding box center [213, 563] width 225 height 10
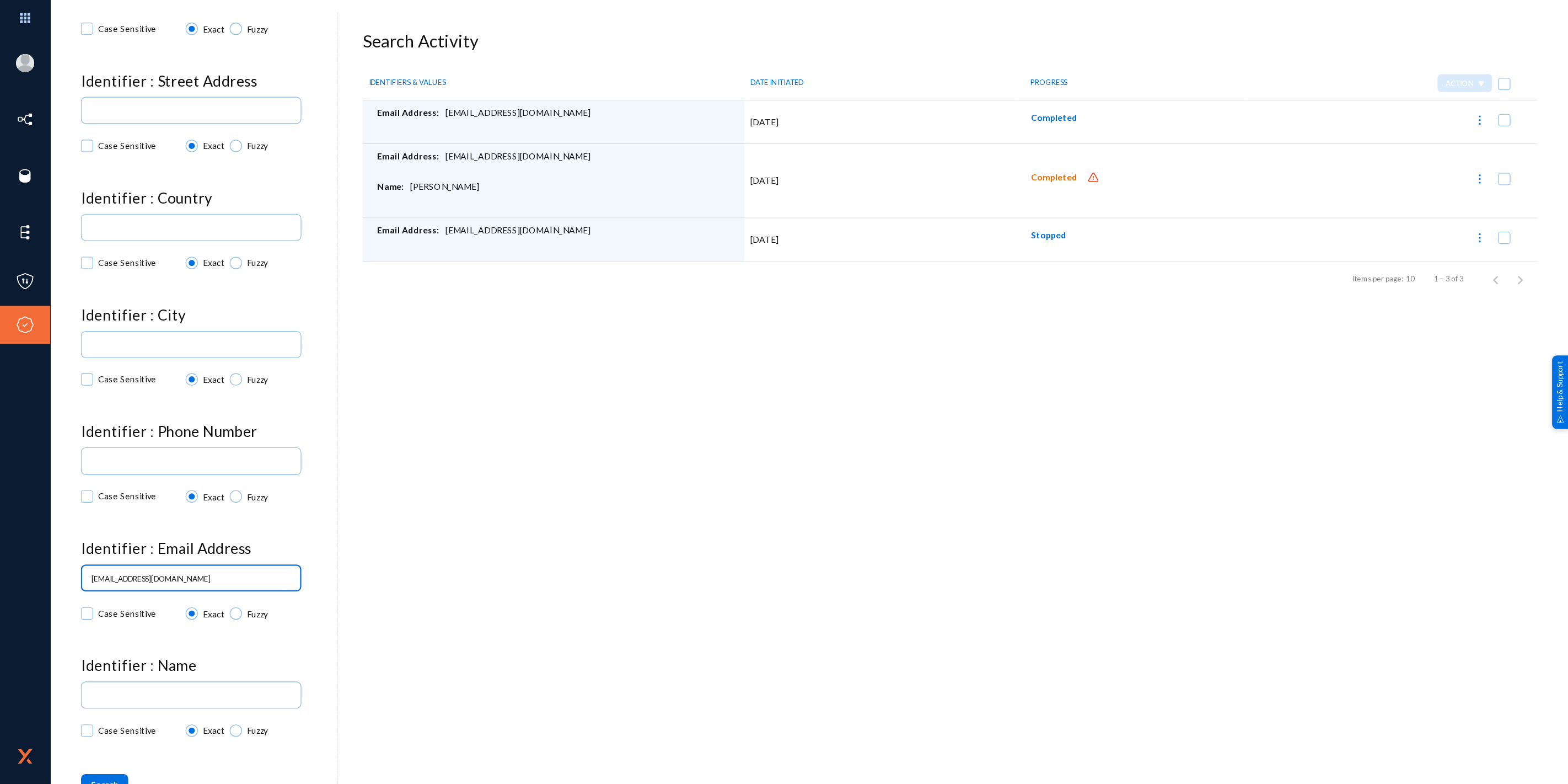
scroll to position [195, 0]
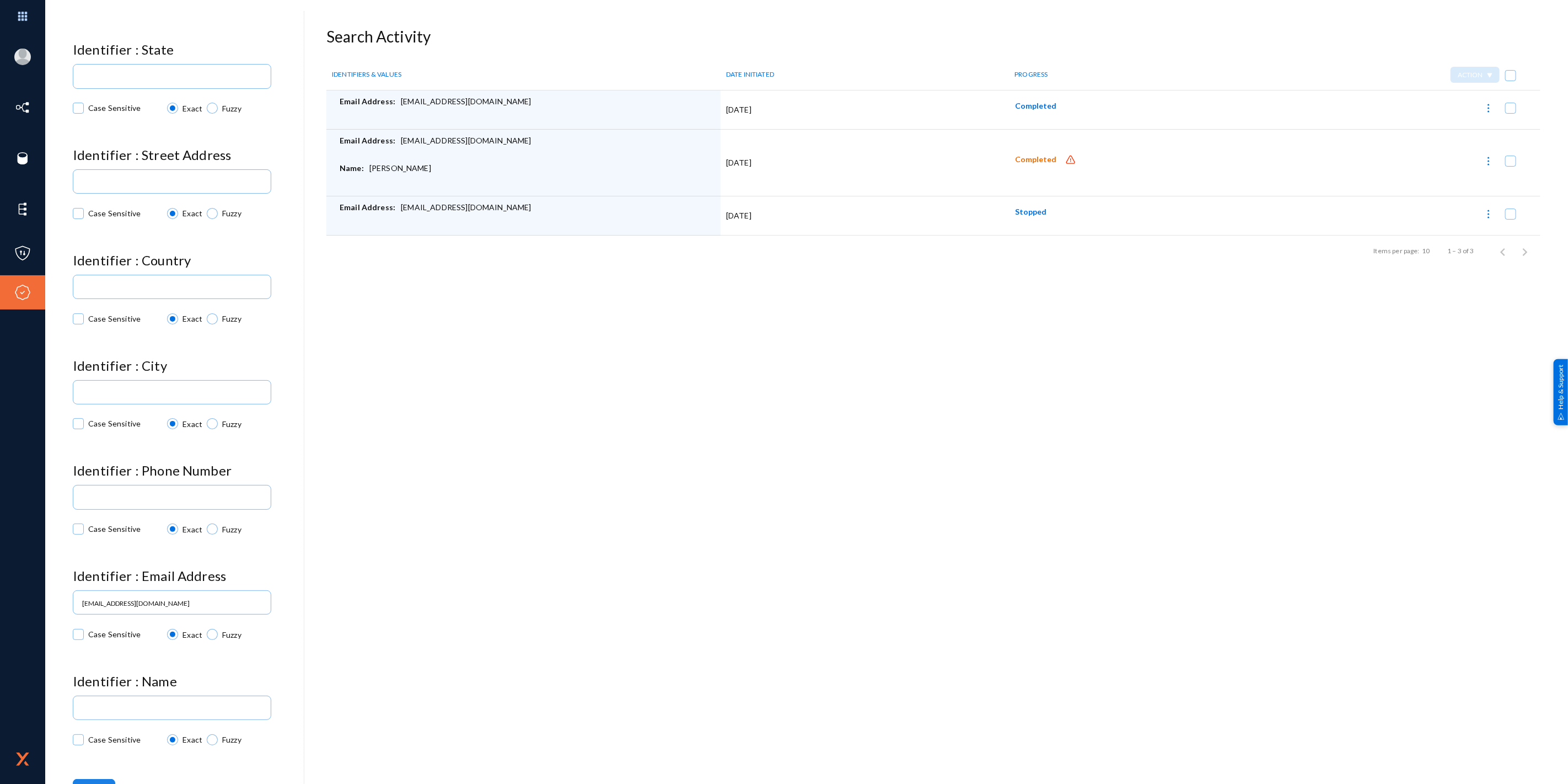
click at [100, 564] on button "Search" at bounding box center [94, 789] width 42 height 20
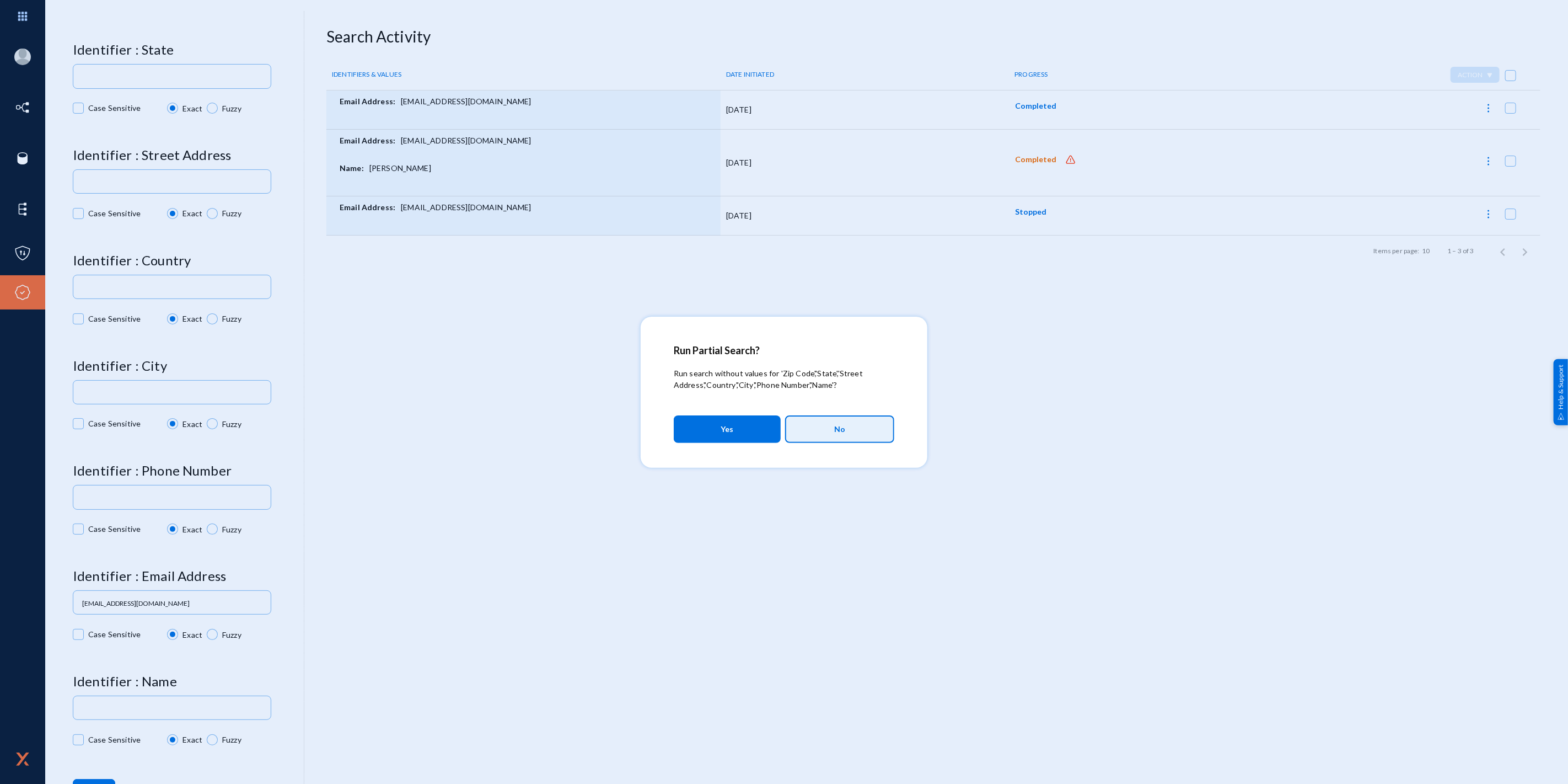
click at [844, 432] on span "No" at bounding box center [840, 429] width 11 height 19
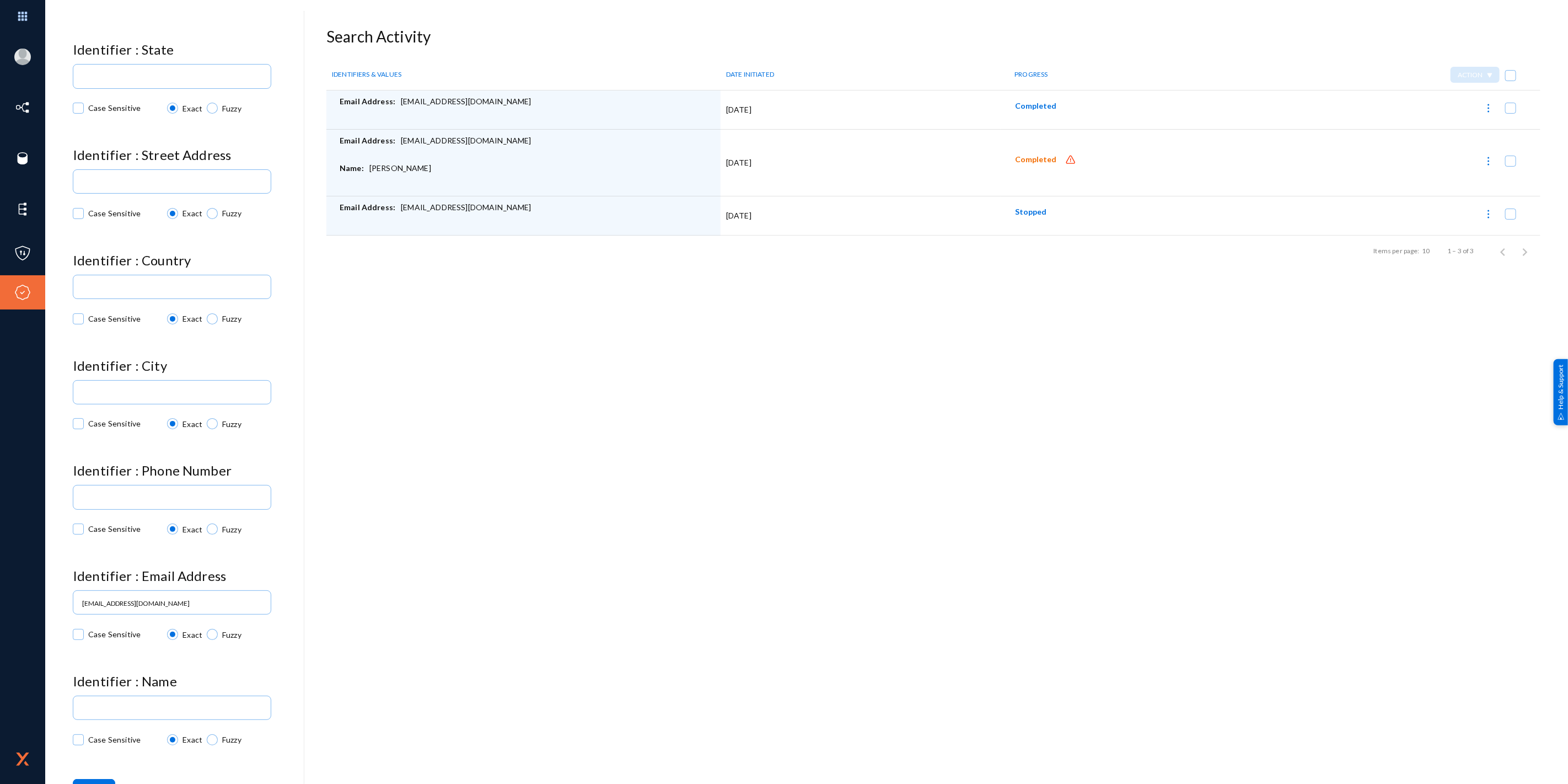
scroll to position [11, 0]
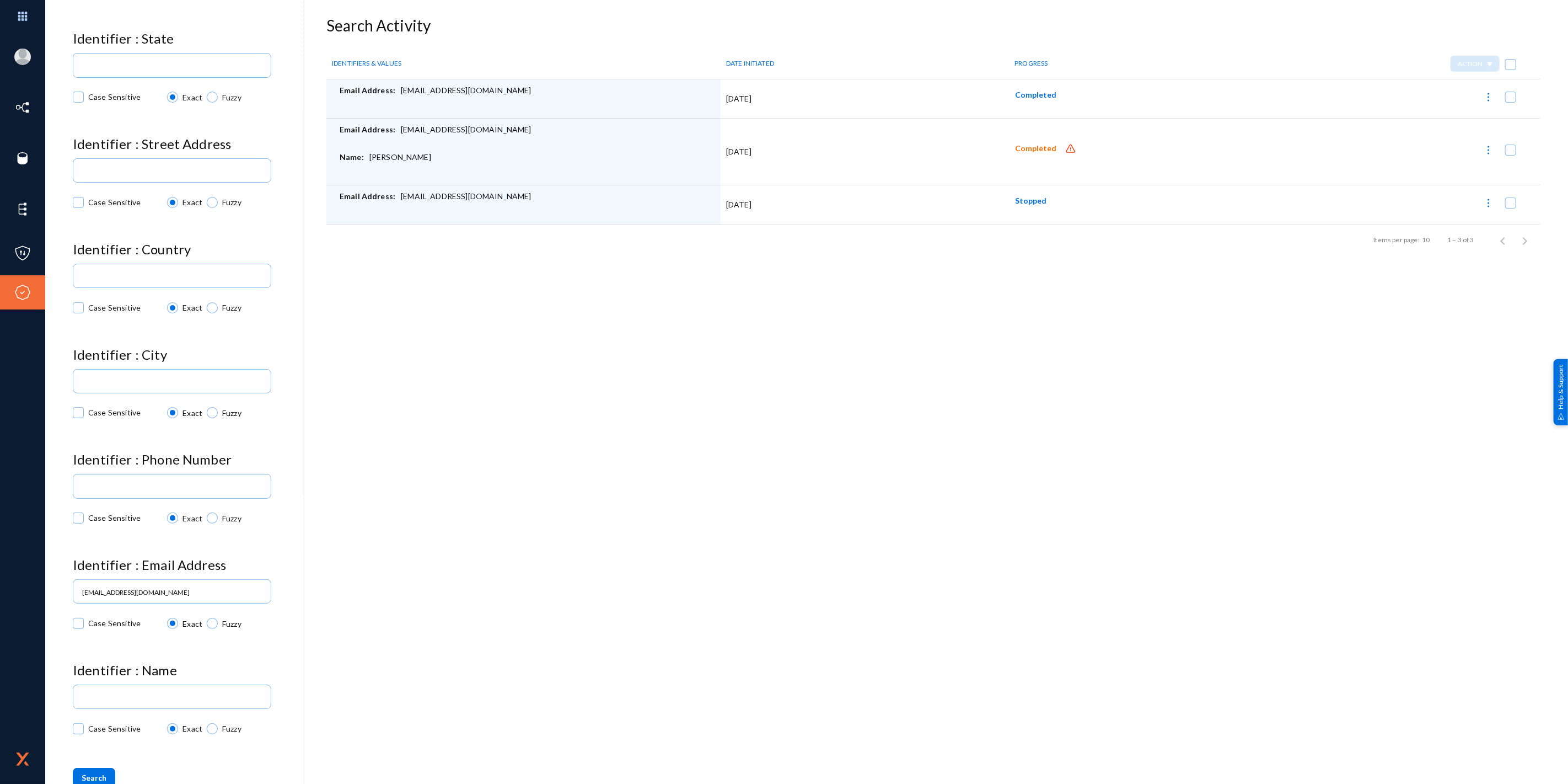
click at [1038, 149] on span "Completed" at bounding box center [1036, 149] width 41 height 10
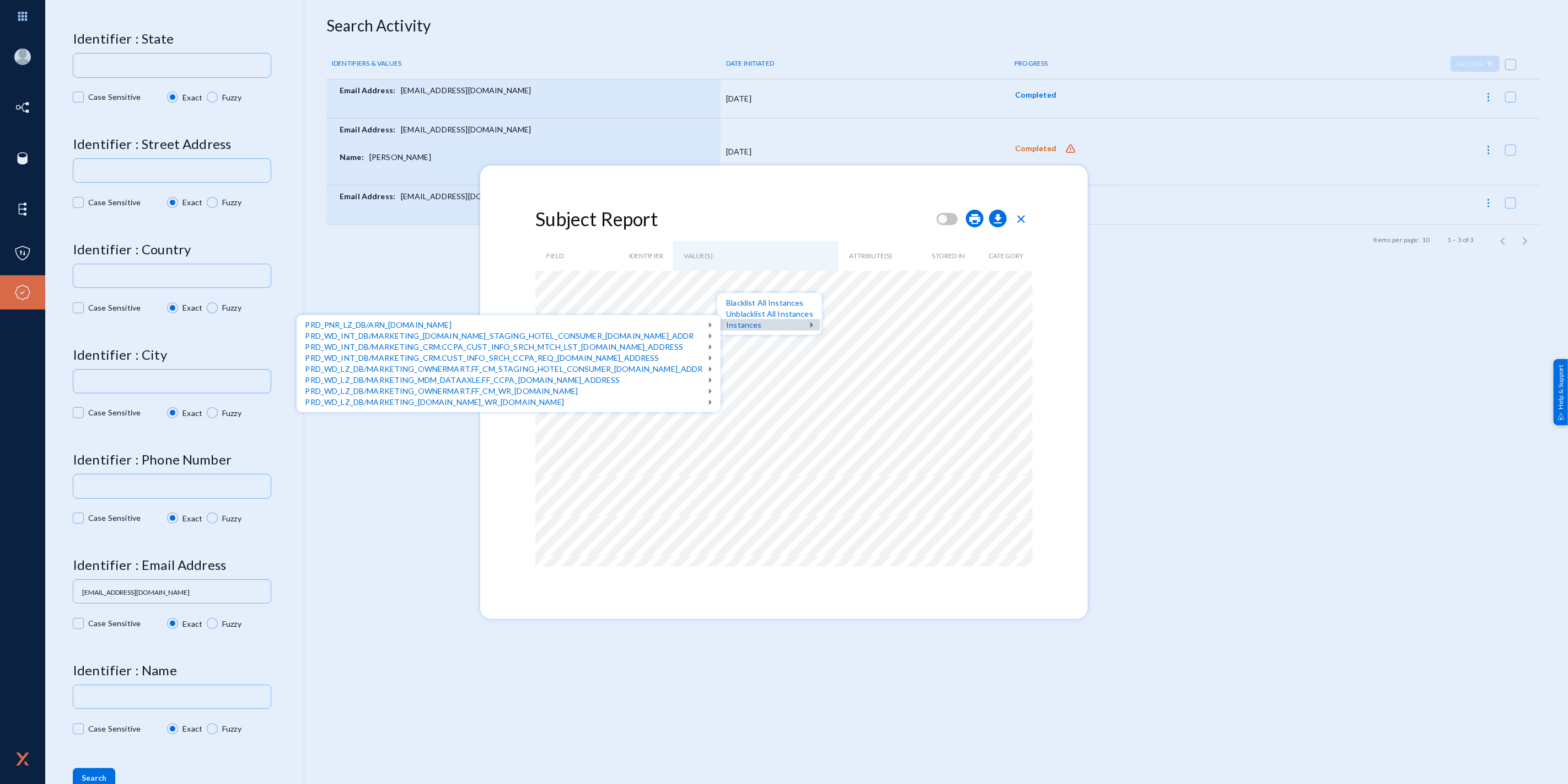
click at [751, 323] on div "Instances" at bounding box center [769, 325] width 105 height 11
click at [304, 417] on div "View Data" at bounding box center [295, 413] width 62 height 11
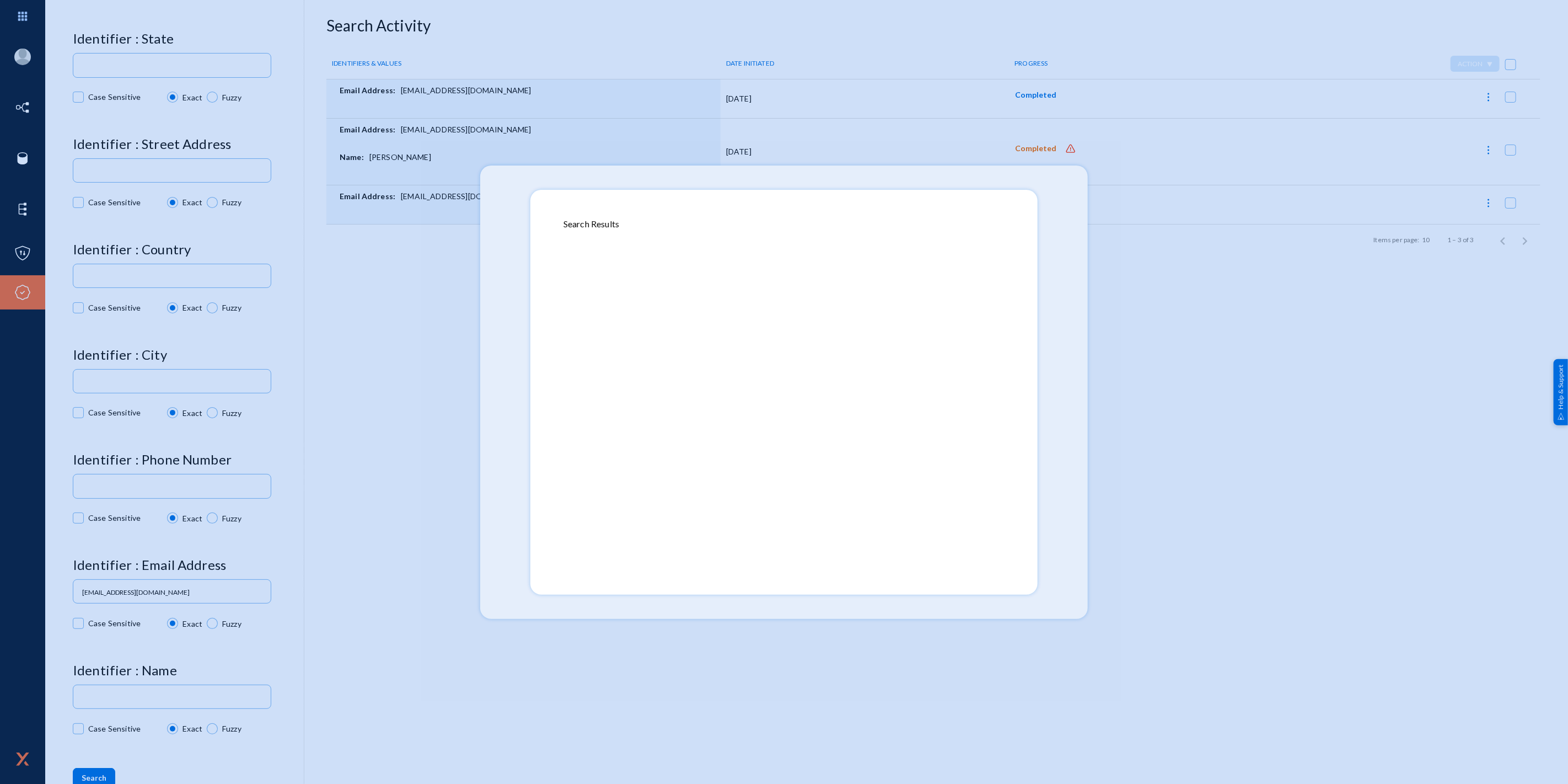
click at [803, 310] on div at bounding box center [784, 395] width 441 height 331
click at [771, 319] on div at bounding box center [784, 395] width 441 height 331
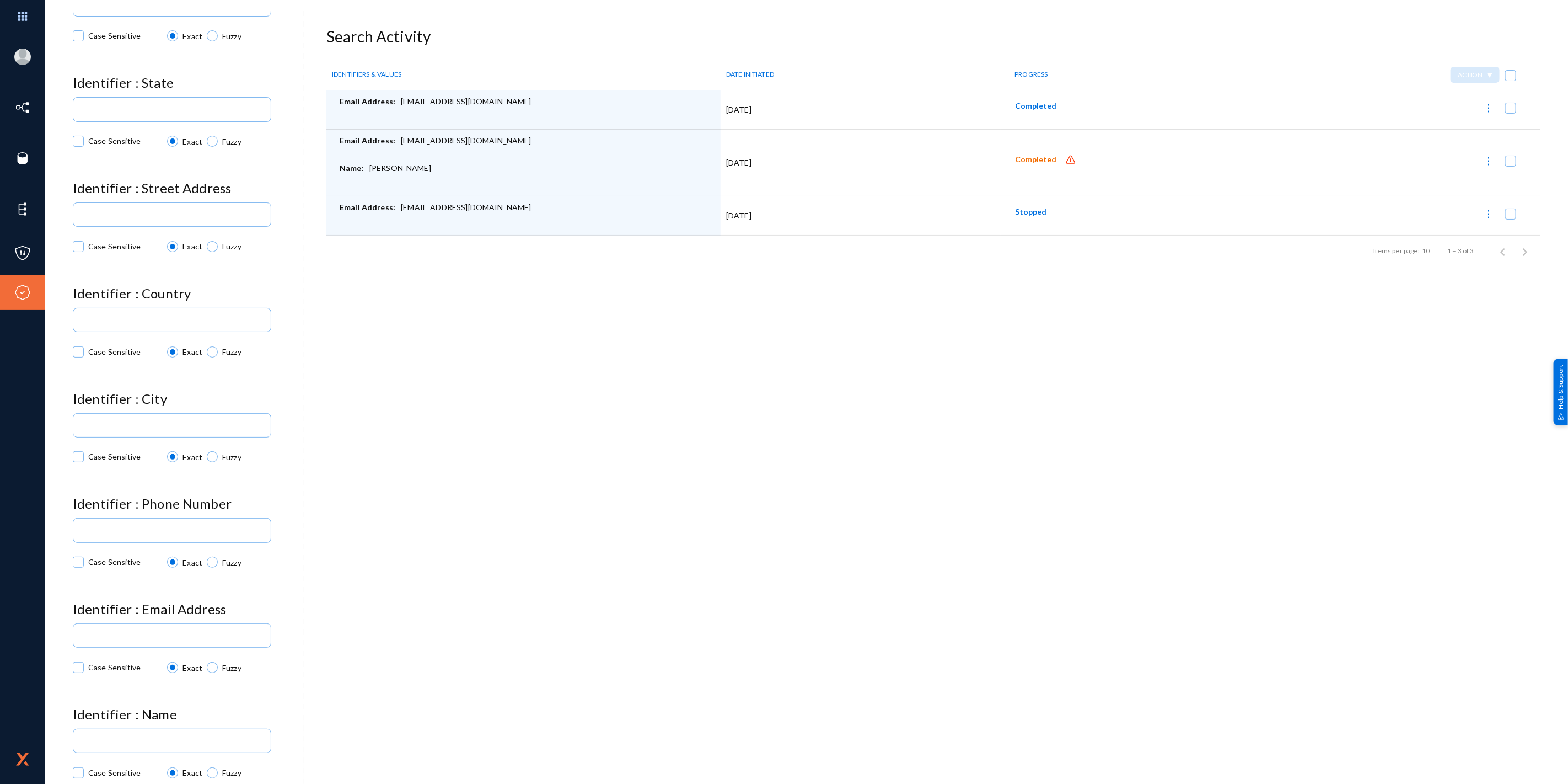
scroll to position [195, 0]
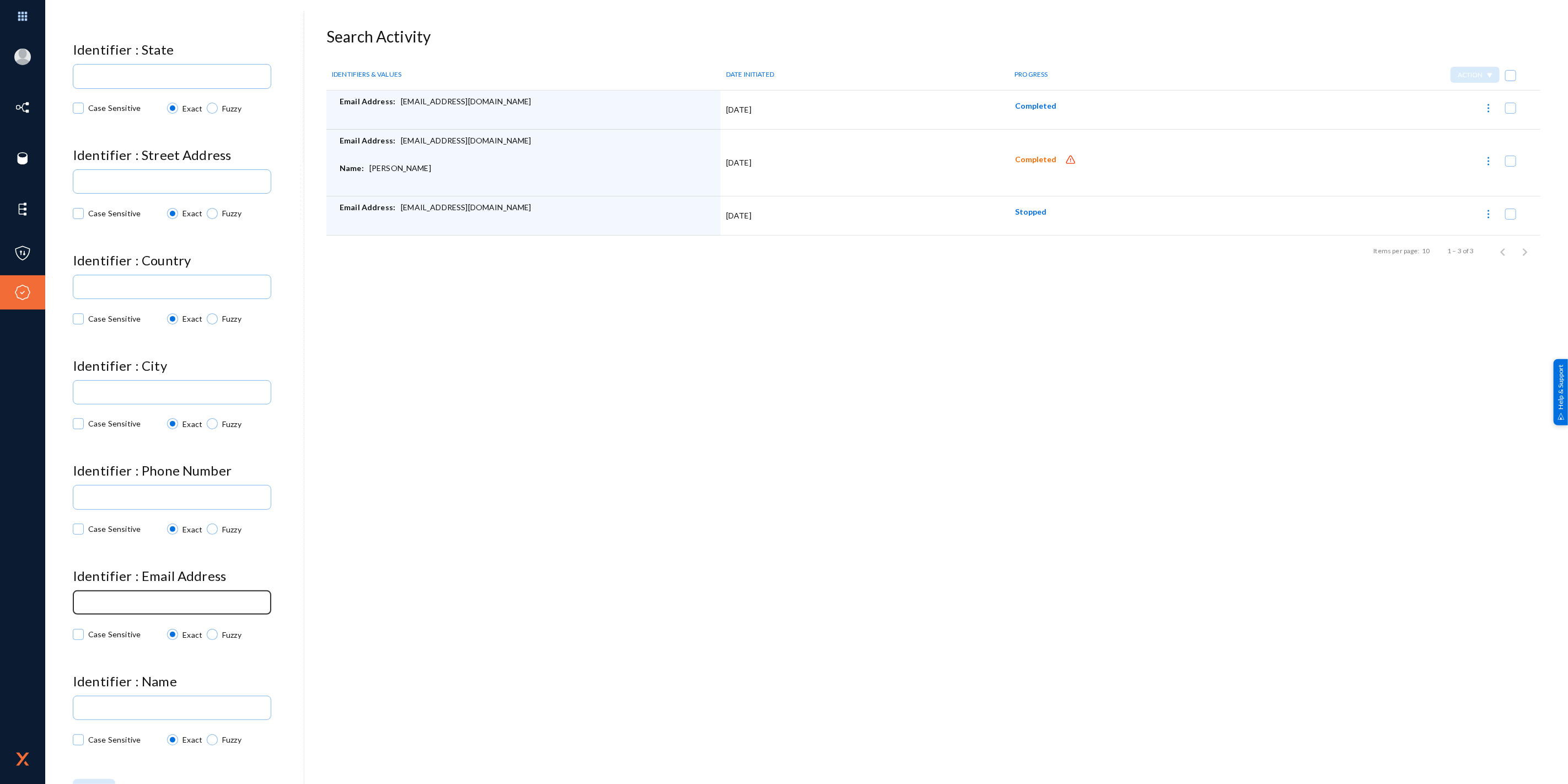
click at [169, 591] on div at bounding box center [172, 602] width 188 height 26
paste input "[EMAIL_ADDRESS][DOMAIN_NAME]"
type input "[EMAIL_ADDRESS][DOMAIN_NAME]"
click at [95, 779] on button "Search" at bounding box center [94, 789] width 42 height 20
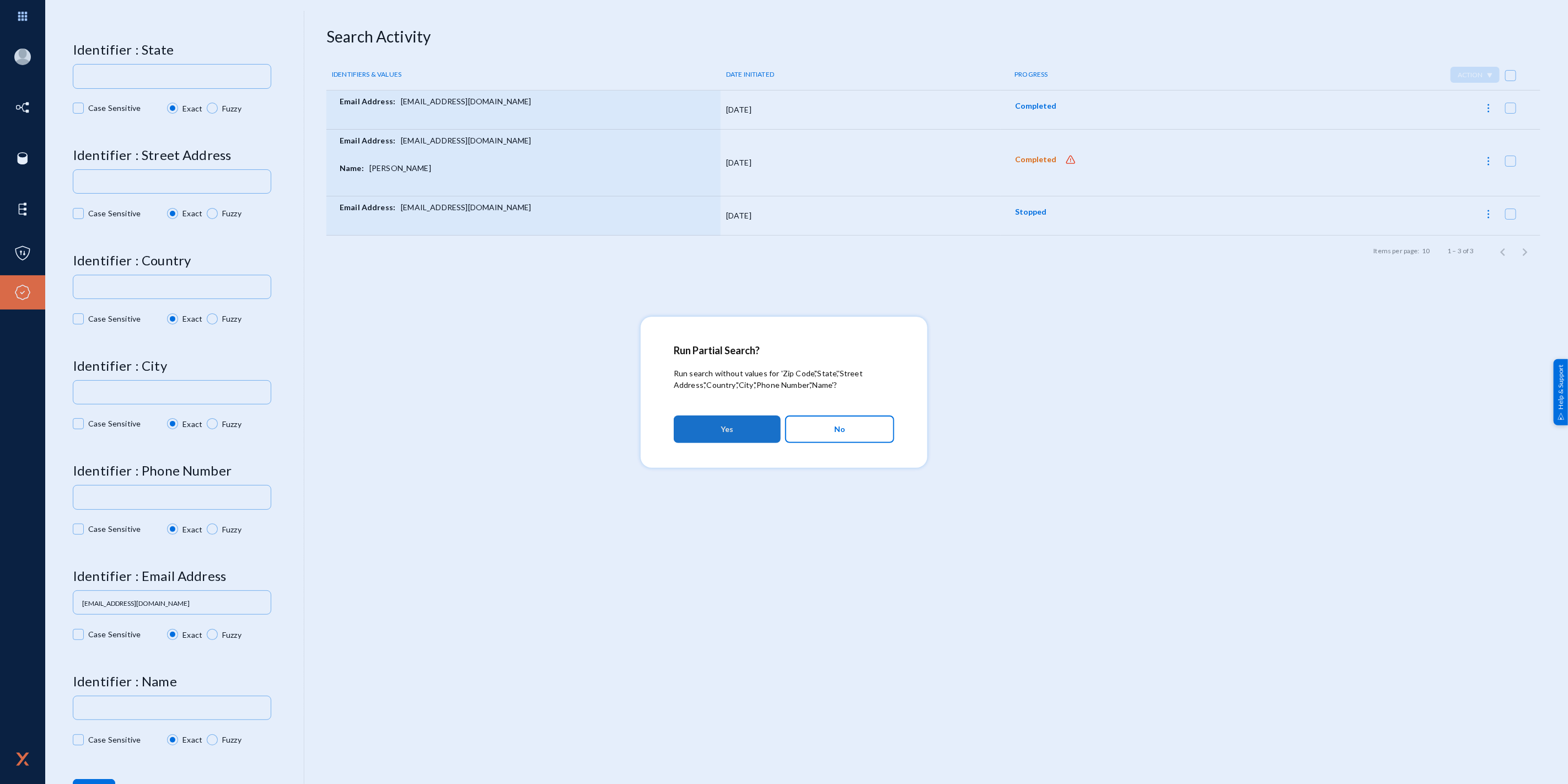
click at [714, 425] on button "Yes" at bounding box center [727, 429] width 107 height 27
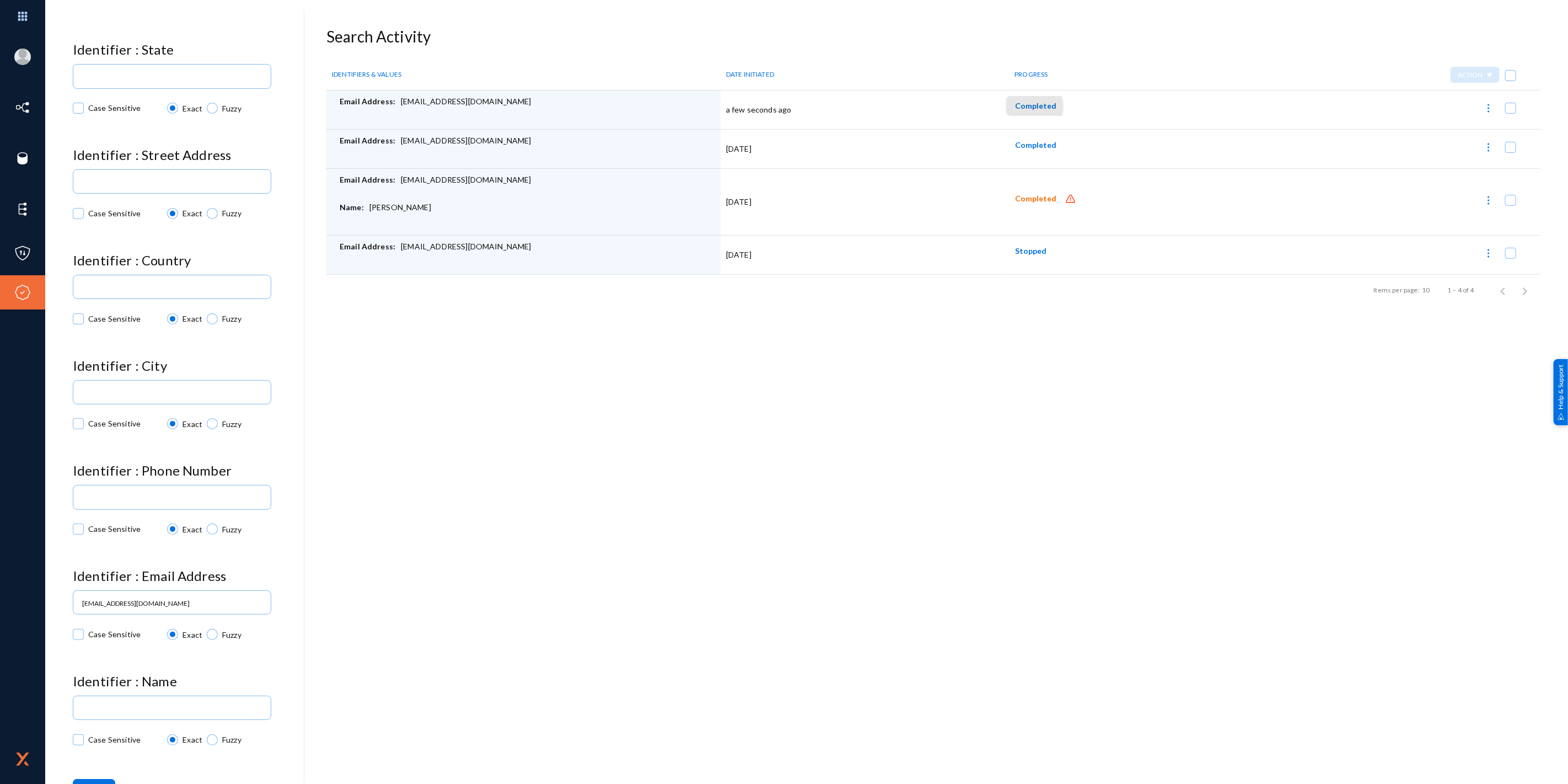
click at [1028, 106] on span "Completed" at bounding box center [1036, 106] width 41 height 10
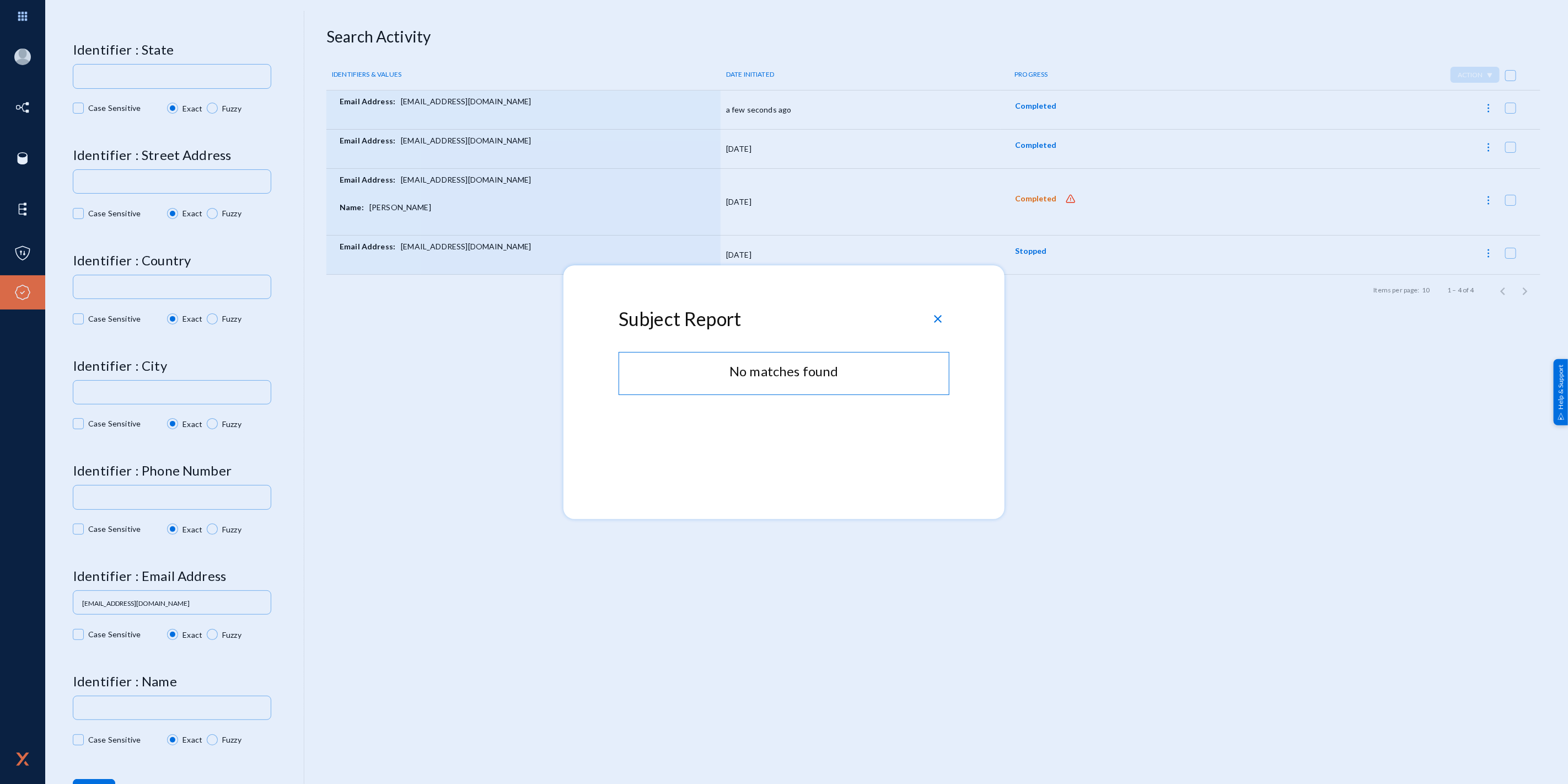
click at [934, 321] on span "close" at bounding box center [938, 319] width 13 height 13
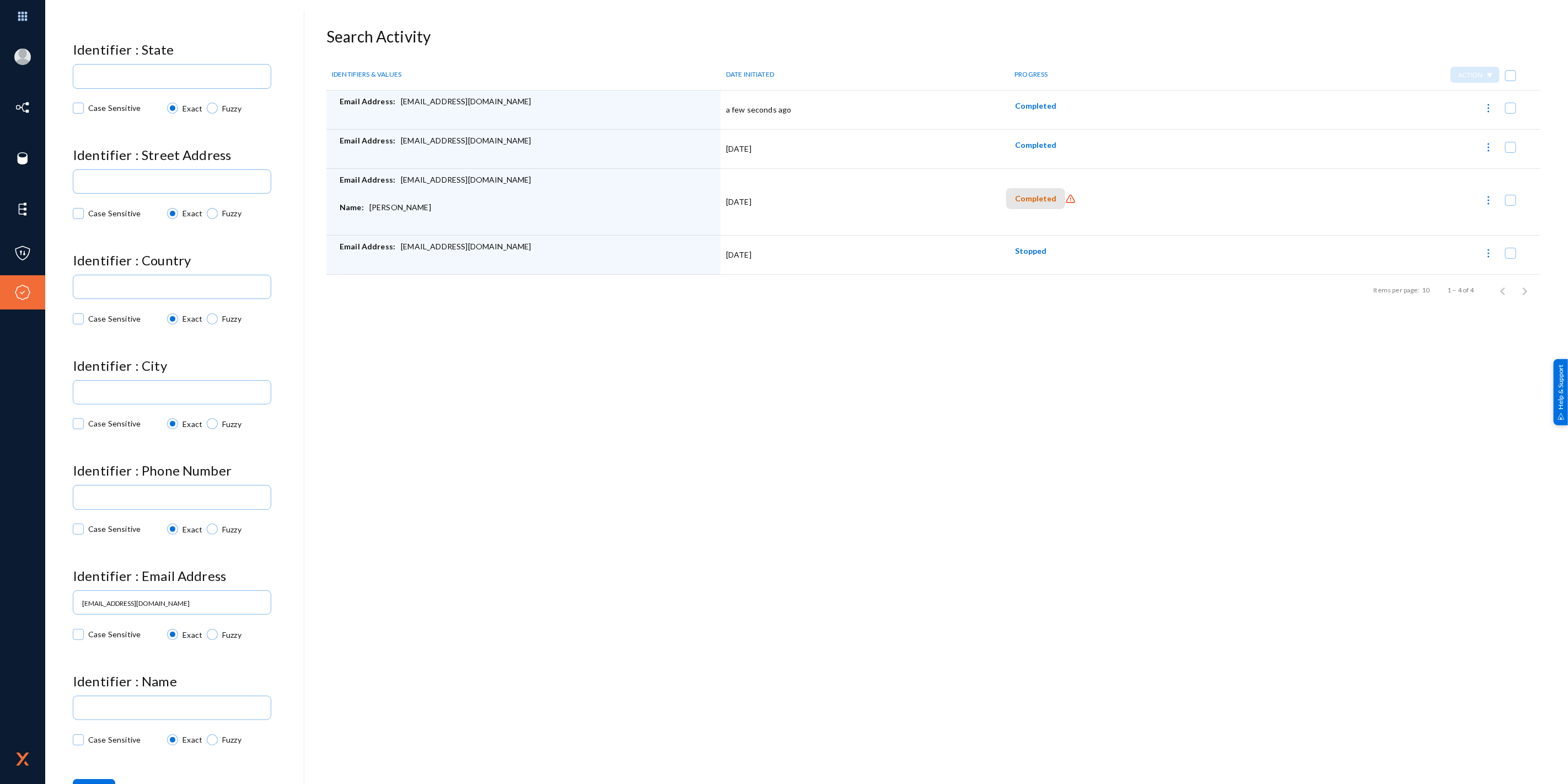
click at [1038, 200] on span "Completed" at bounding box center [1036, 199] width 41 height 10
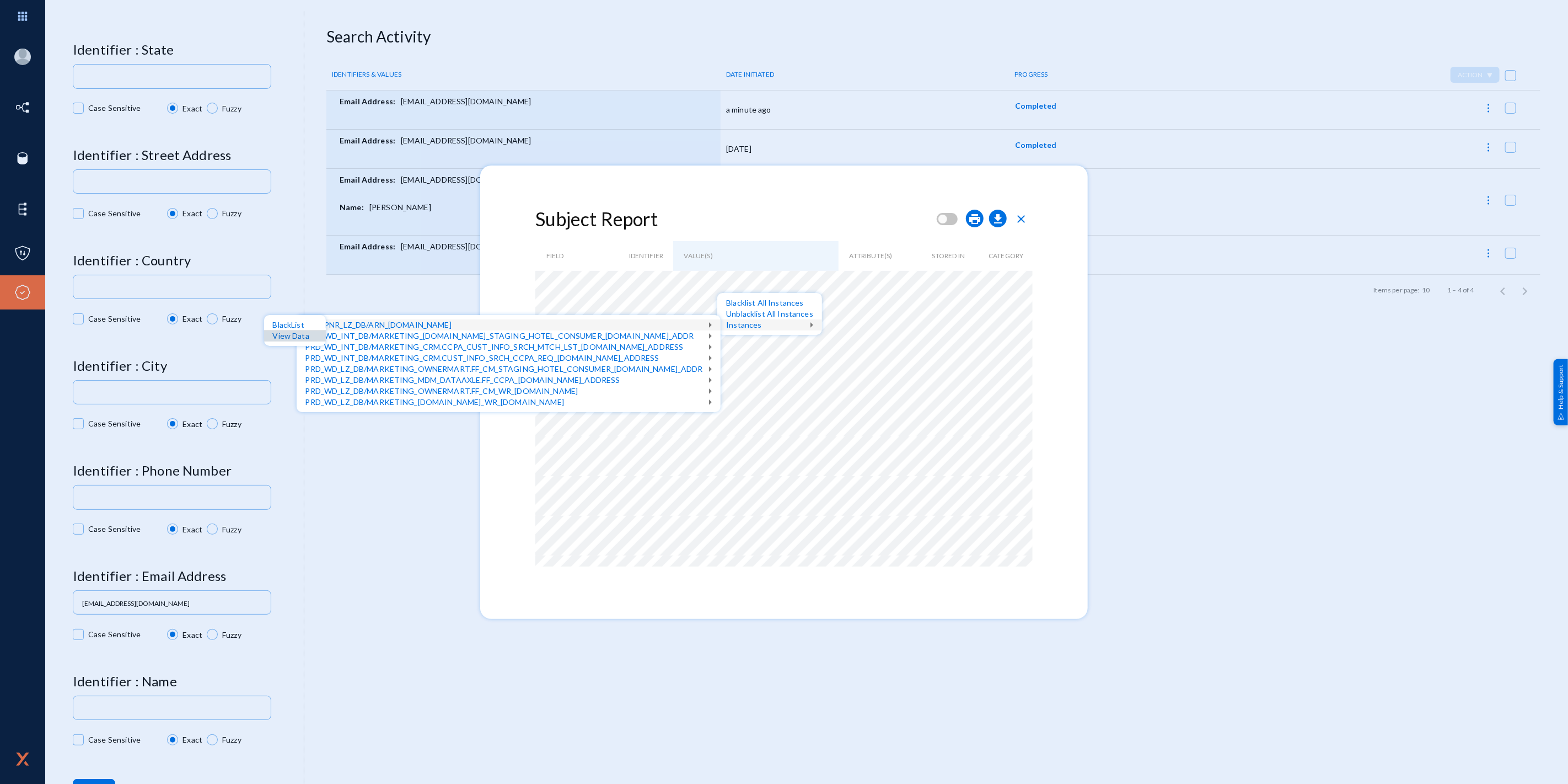
click at [299, 334] on div "View Data" at bounding box center [295, 336] width 62 height 11
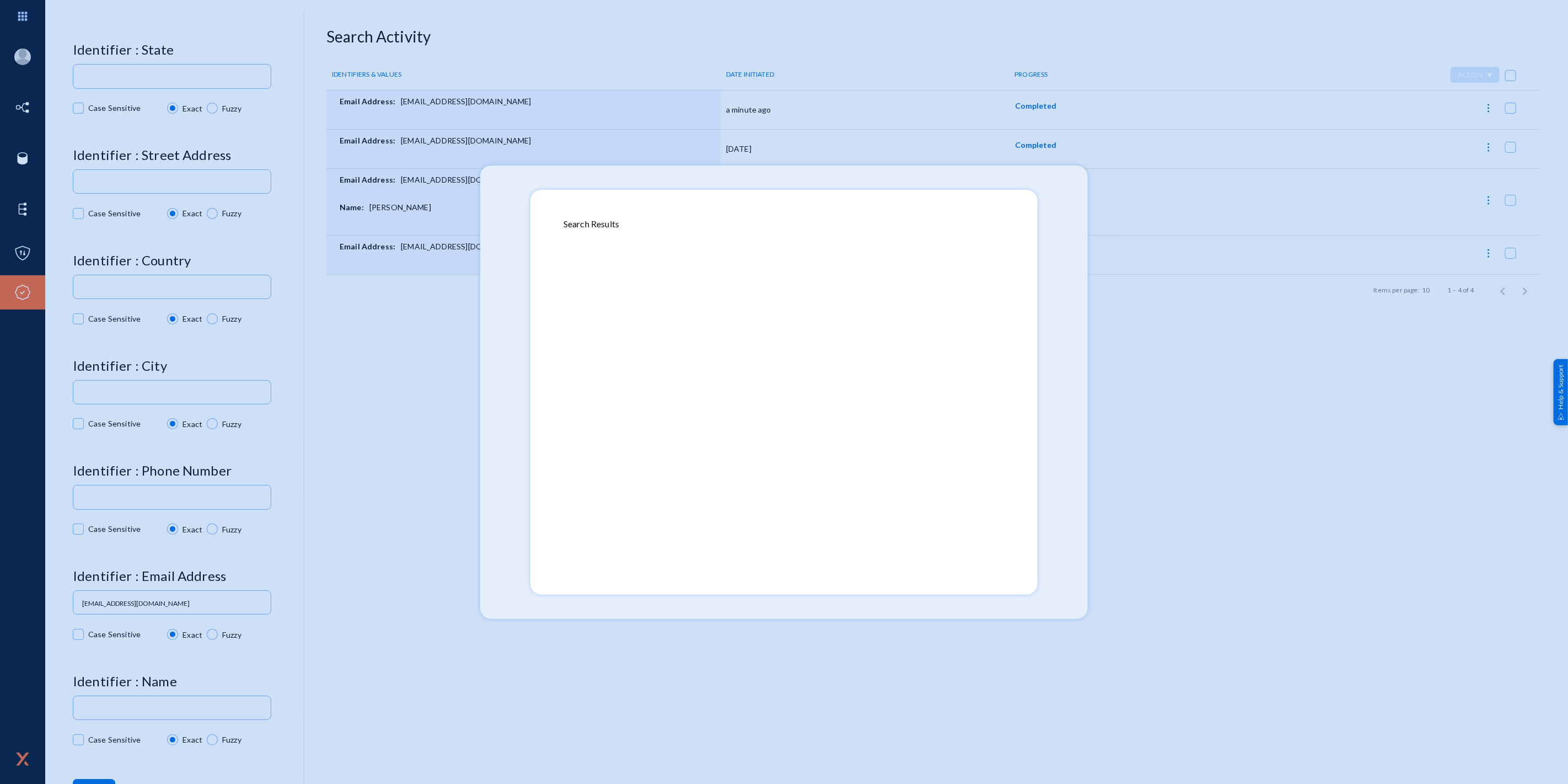
click at [505, 117] on div at bounding box center [784, 392] width 1568 height 784
click at [762, 114] on div at bounding box center [784, 392] width 1568 height 784
click at [1025, 106] on div at bounding box center [784, 392] width 1568 height 784
click at [754, 112] on div at bounding box center [784, 392] width 1568 height 784
click at [1072, 248] on div at bounding box center [784, 392] width 1568 height 784
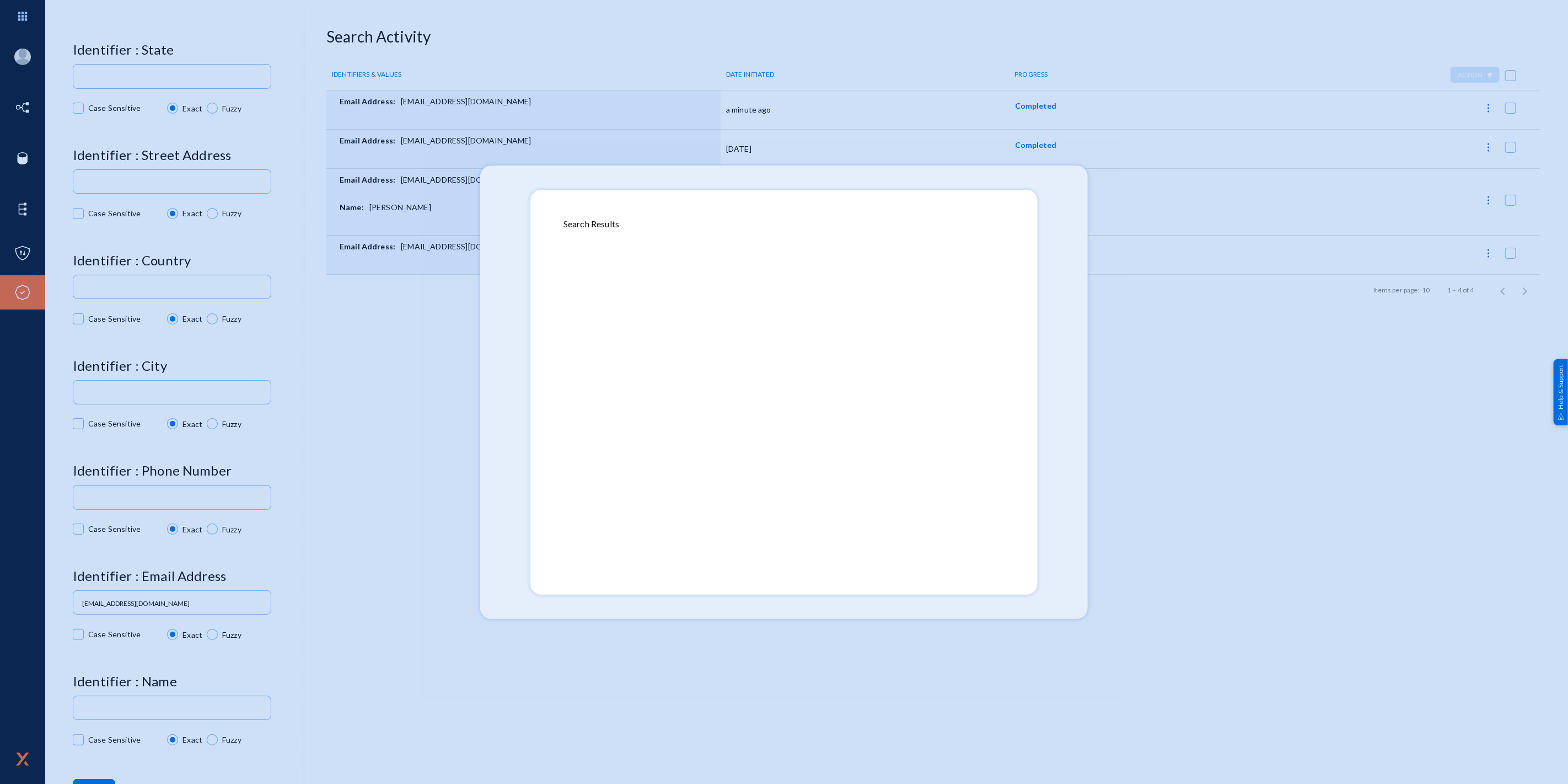
click at [1073, 254] on div at bounding box center [784, 392] width 1568 height 784
click at [973, 257] on div at bounding box center [784, 395] width 441 height 331
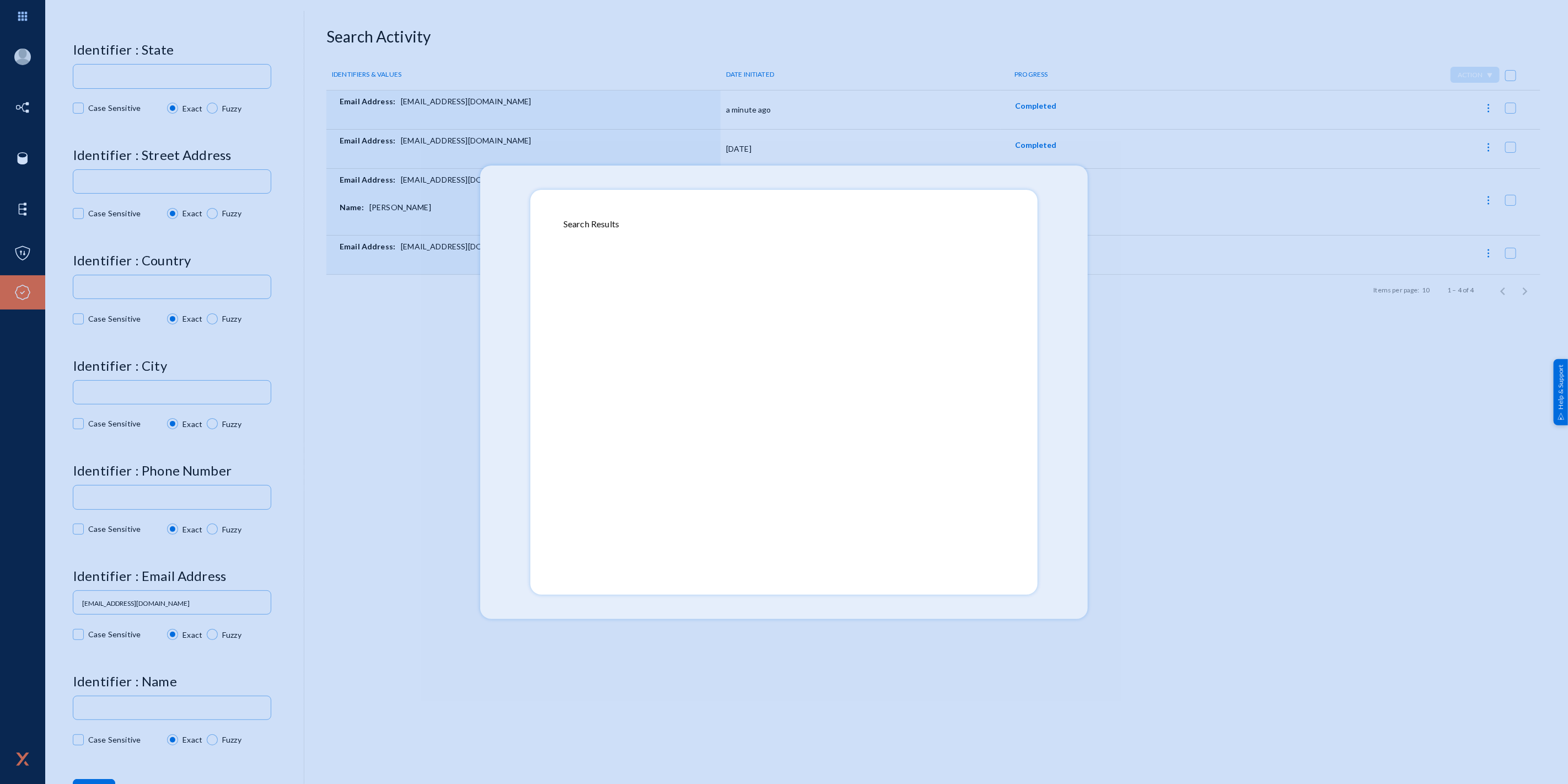
click at [973, 257] on div at bounding box center [784, 395] width 441 height 331
click at [951, 255] on div at bounding box center [784, 395] width 441 height 331
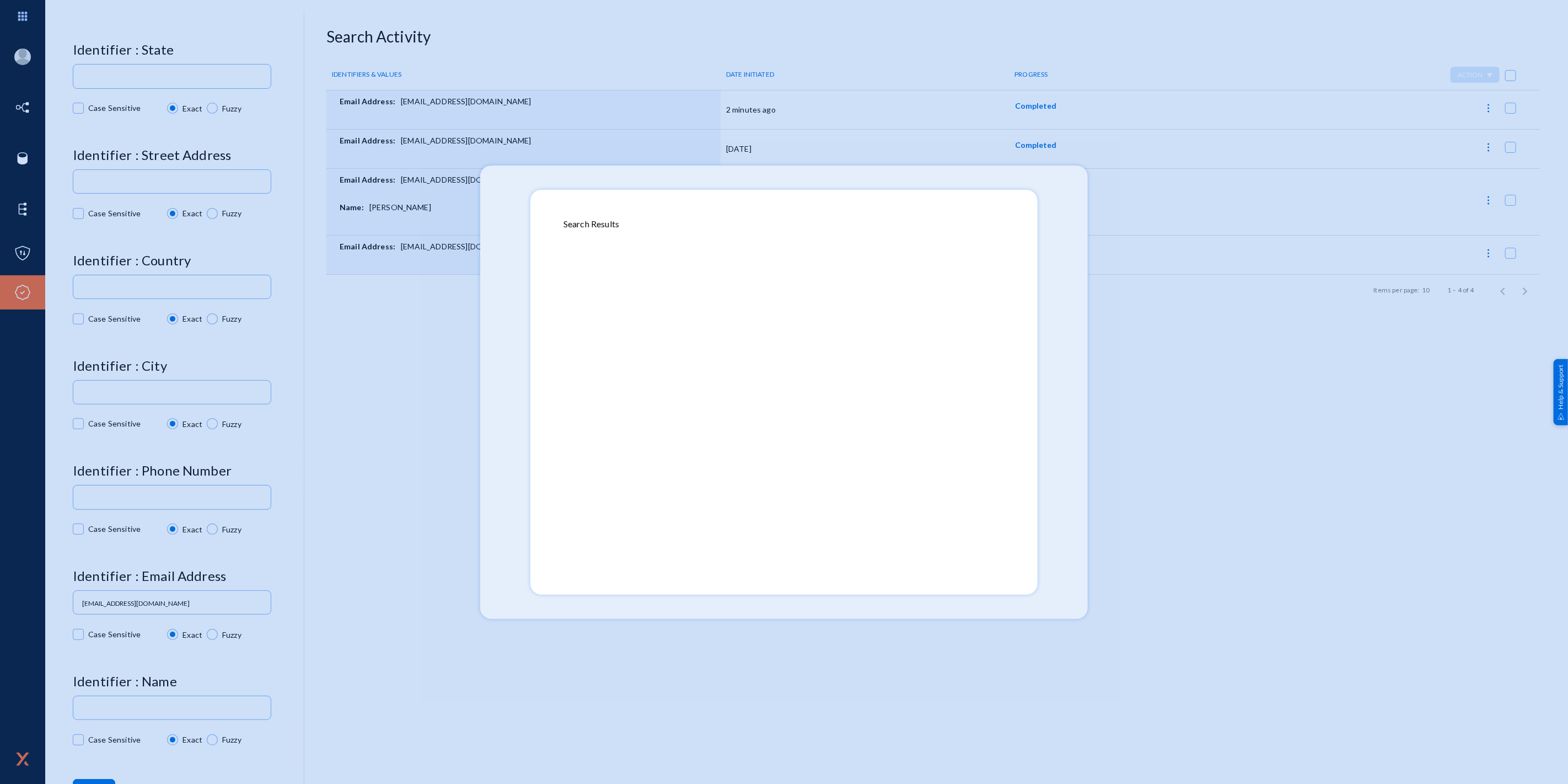
click at [488, 293] on div at bounding box center [784, 392] width 1568 height 784
click at [488, 313] on div at bounding box center [784, 392] width 1568 height 784
click at [615, 327] on div at bounding box center [784, 395] width 441 height 331
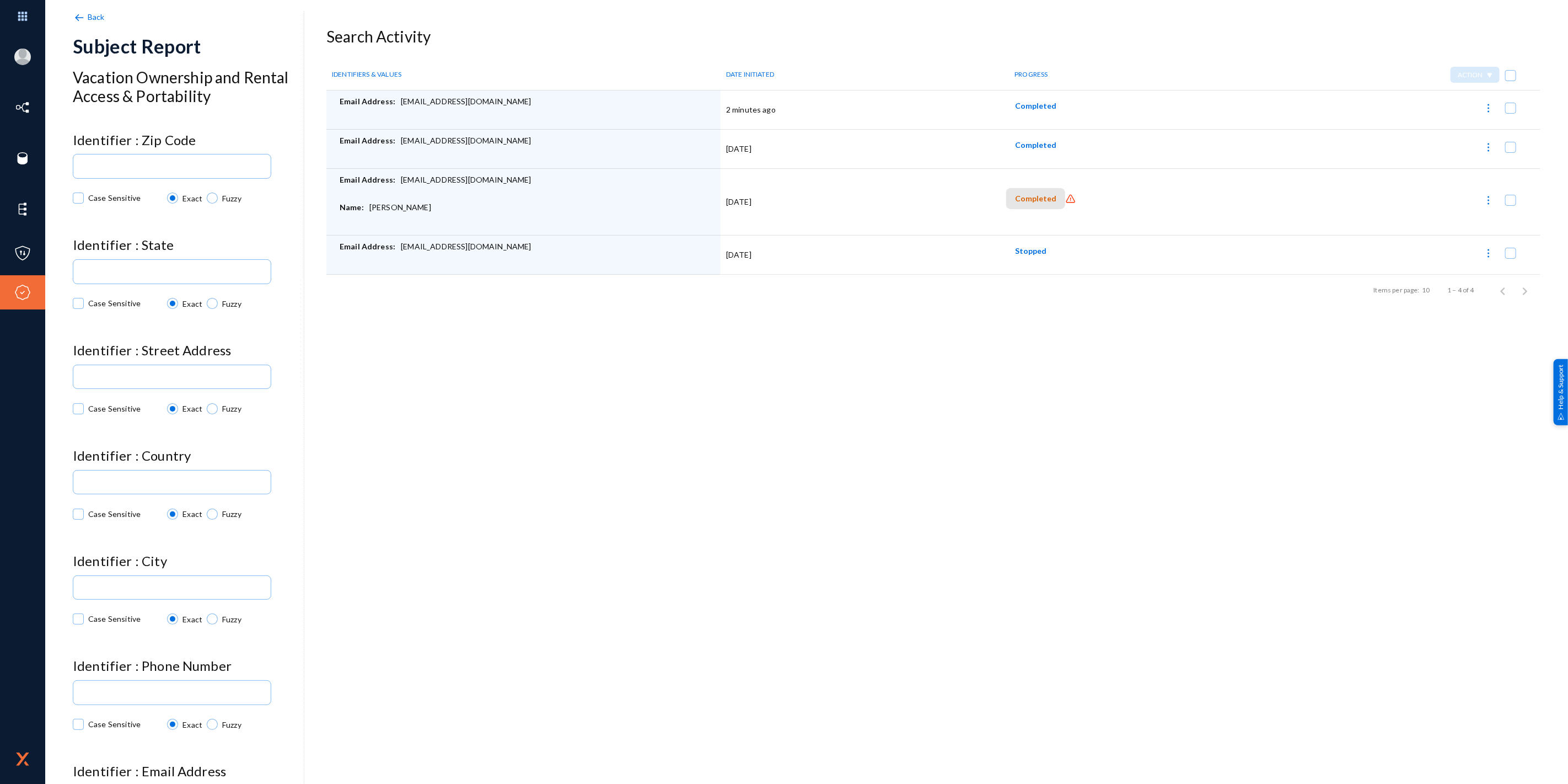
click at [1036, 203] on button "Completed" at bounding box center [1036, 199] width 59 height 21
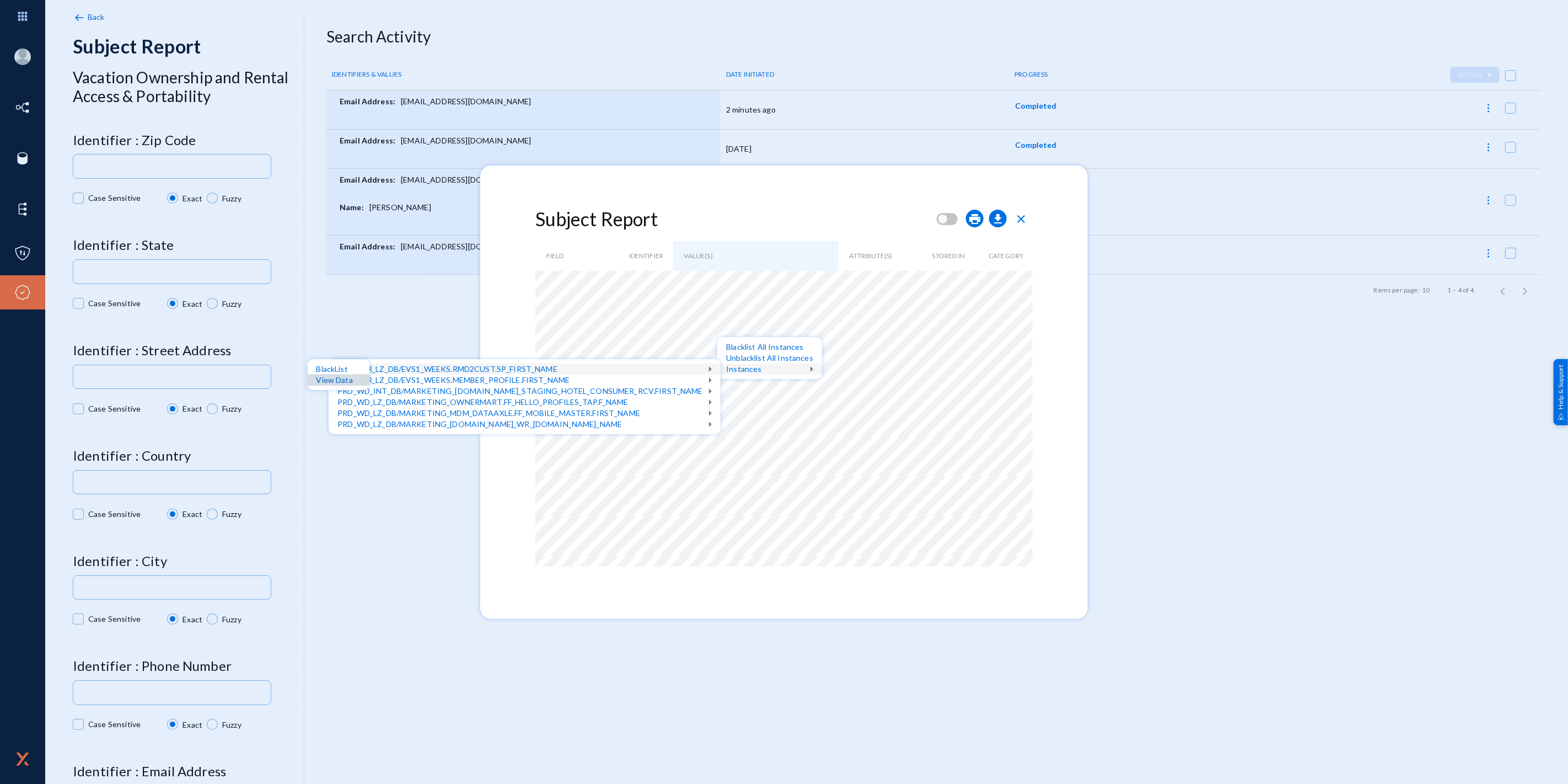
click at [346, 378] on div "View Data" at bounding box center [338, 380] width 62 height 11
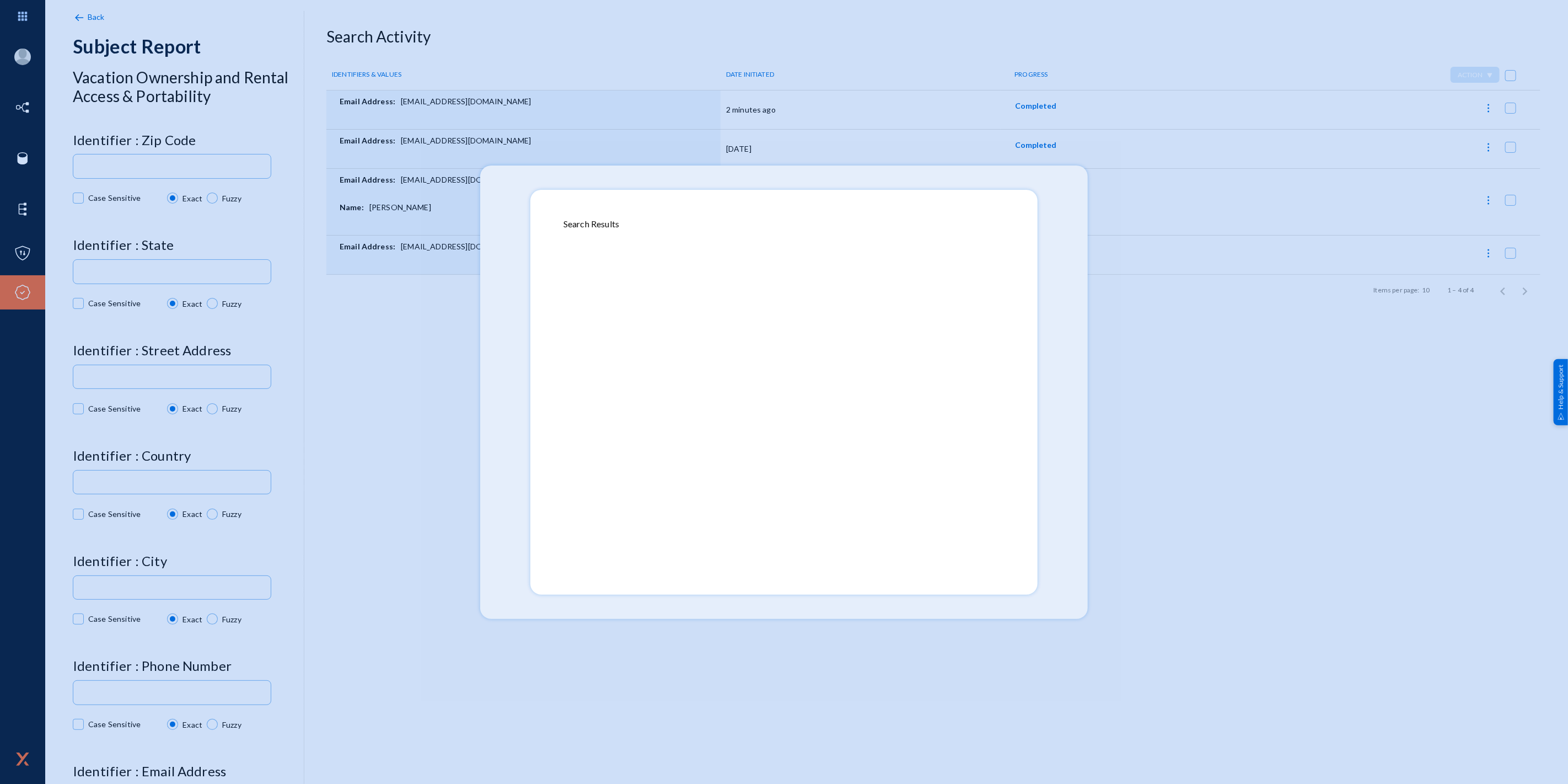
click at [864, 336] on div at bounding box center [784, 395] width 441 height 331
click at [852, 326] on div at bounding box center [784, 395] width 441 height 331
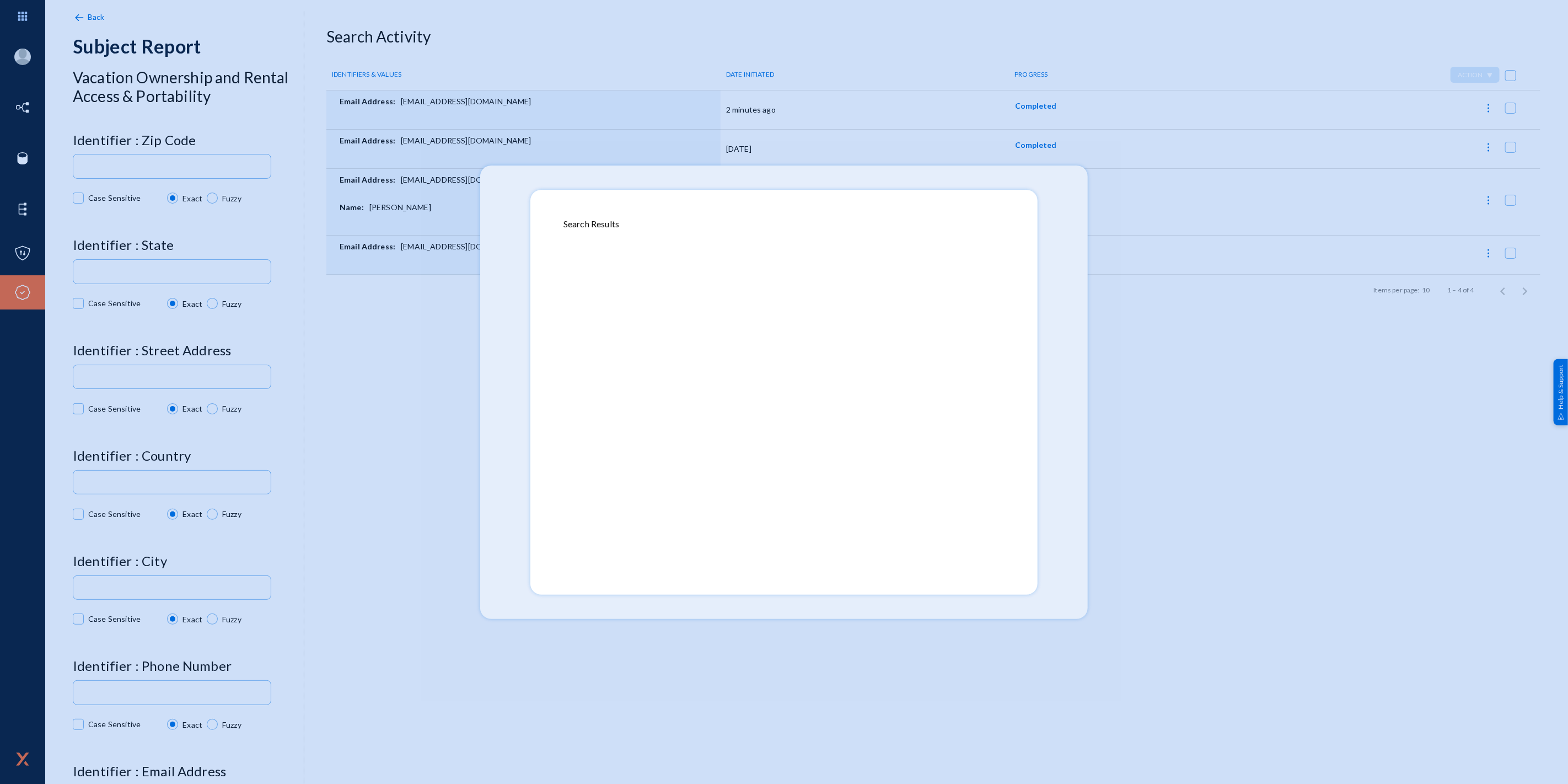
click at [610, 256] on div at bounding box center [784, 395] width 441 height 331
click at [579, 226] on div "Search Results" at bounding box center [784, 223] width 441 height 13
click at [856, 315] on div at bounding box center [784, 395] width 441 height 331
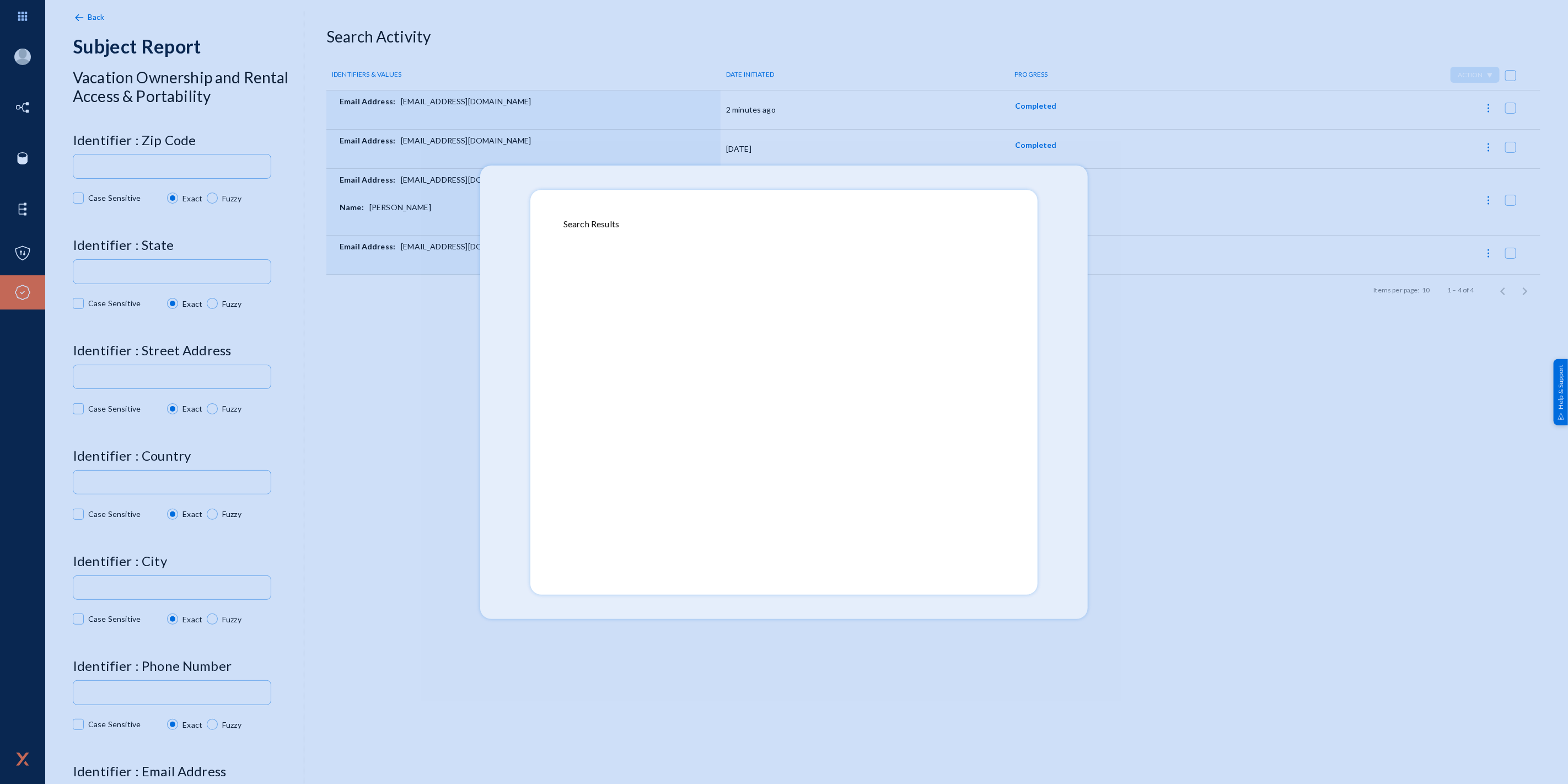
click at [1044, 258] on div at bounding box center [784, 392] width 1568 height 784
click at [1184, 327] on div at bounding box center [784, 392] width 1568 height 784
